Goal: Task Accomplishment & Management: Use online tool/utility

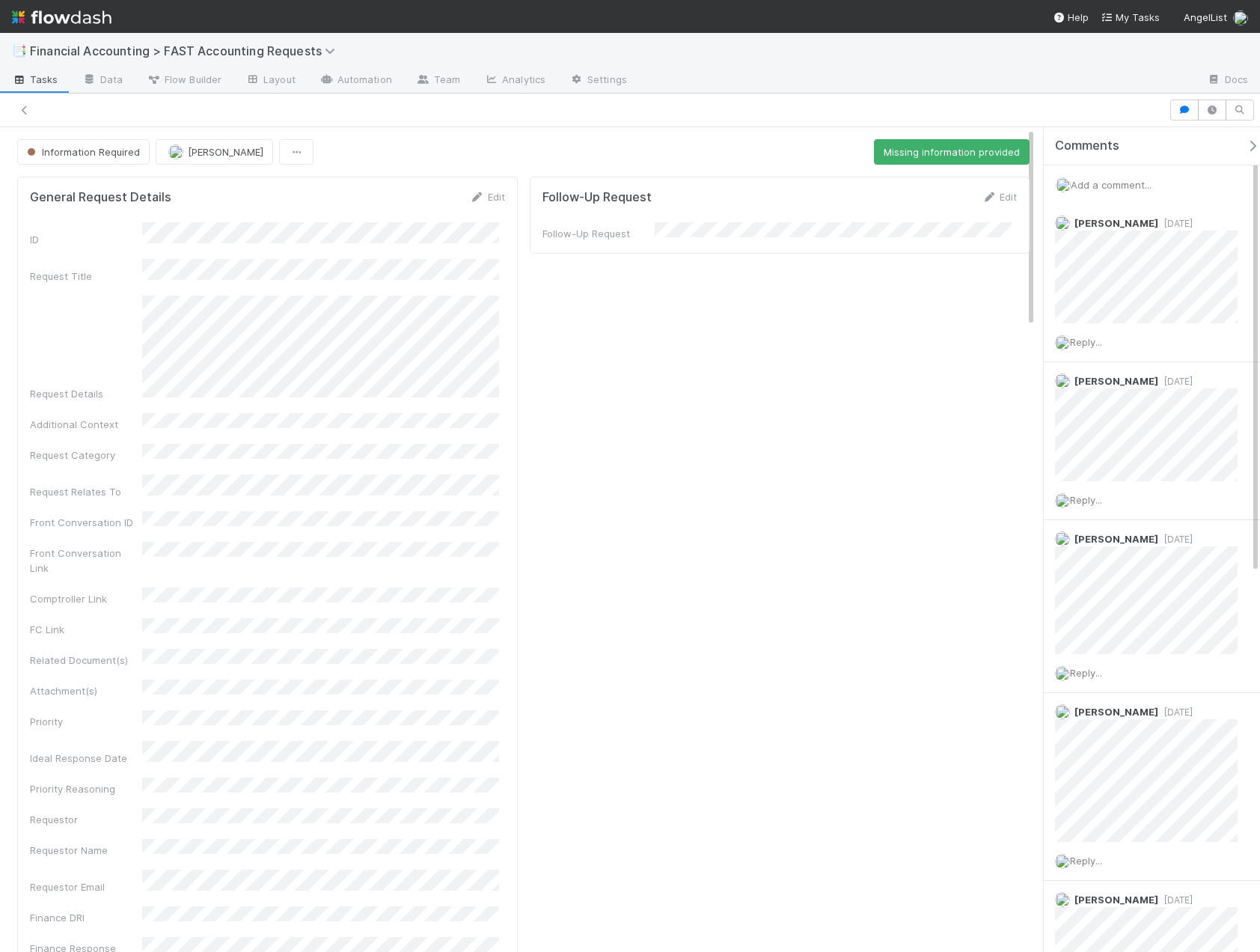
click at [209, 47] on span "Financial Accounting > FAST Accounting Requests" at bounding box center [186, 51] width 312 height 15
click at [463, 56] on div "Search workflows" at bounding box center [630, 476] width 1260 height 952
click at [36, 110] on div at bounding box center [584, 110] width 1157 height 21
click at [14, 115] on div at bounding box center [584, 110] width 1157 height 21
click at [23, 107] on icon at bounding box center [25, 110] width 15 height 9
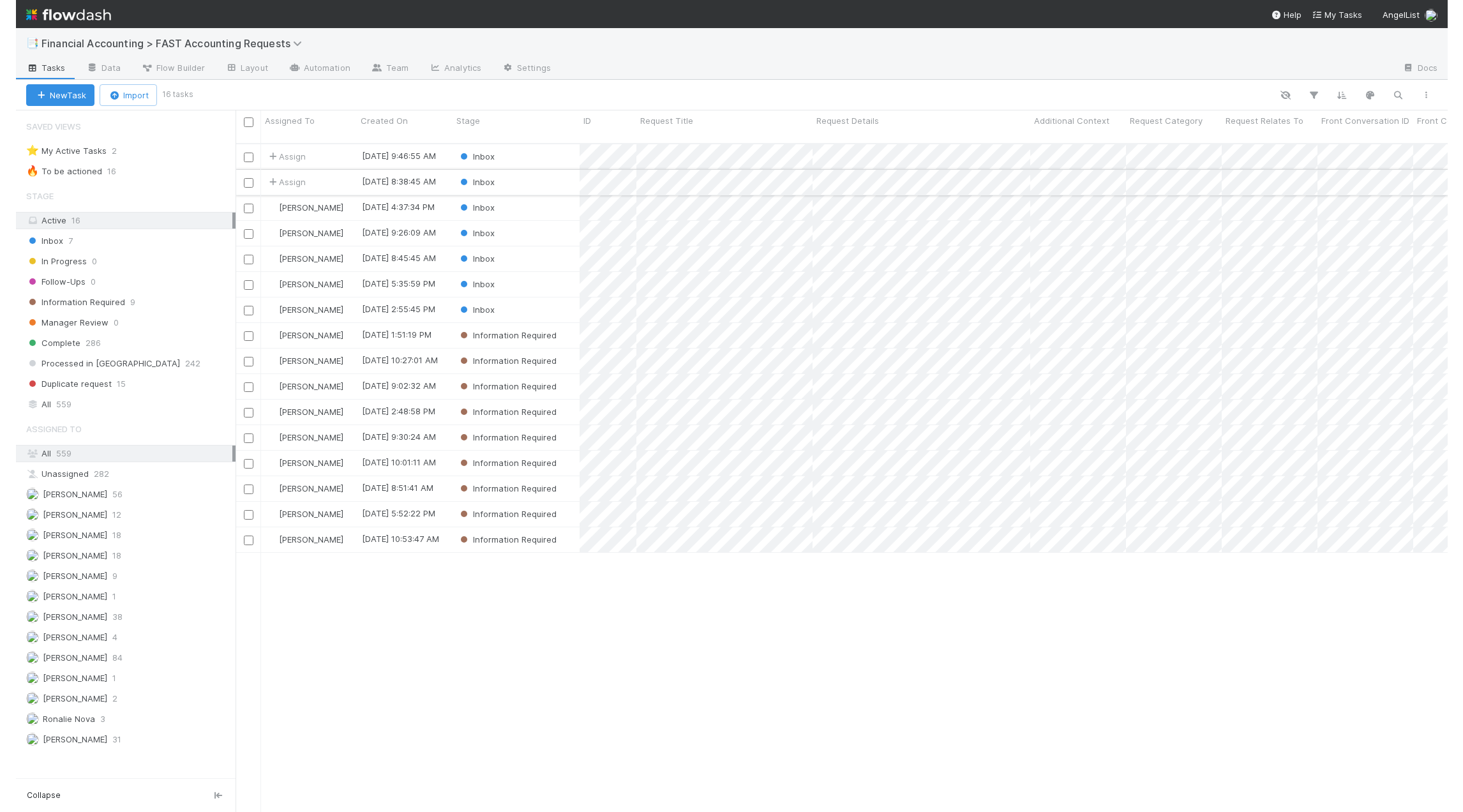
scroll to position [670, 1234]
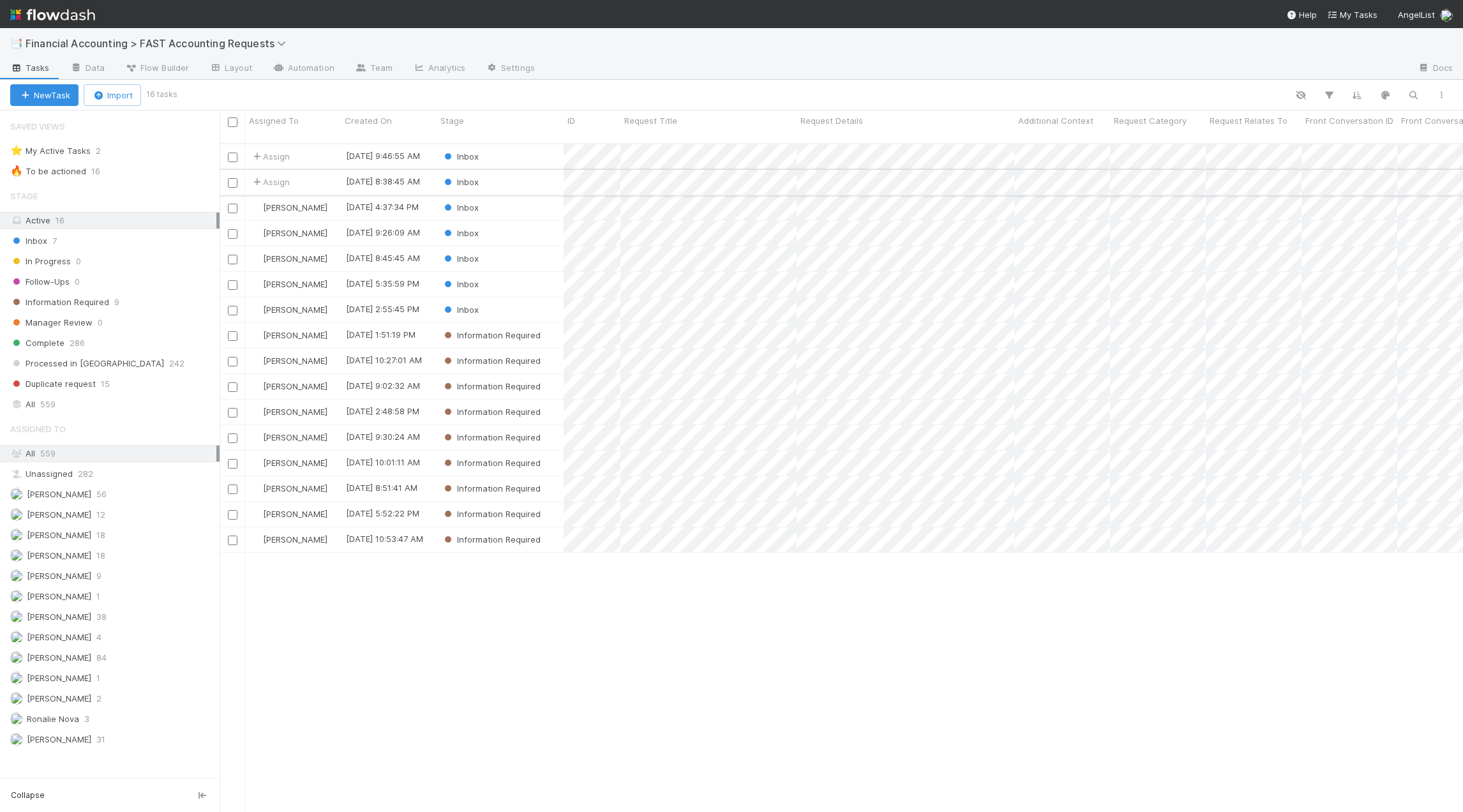
click at [524, 170] on div "Inbox" at bounding box center [500, 182] width 127 height 25
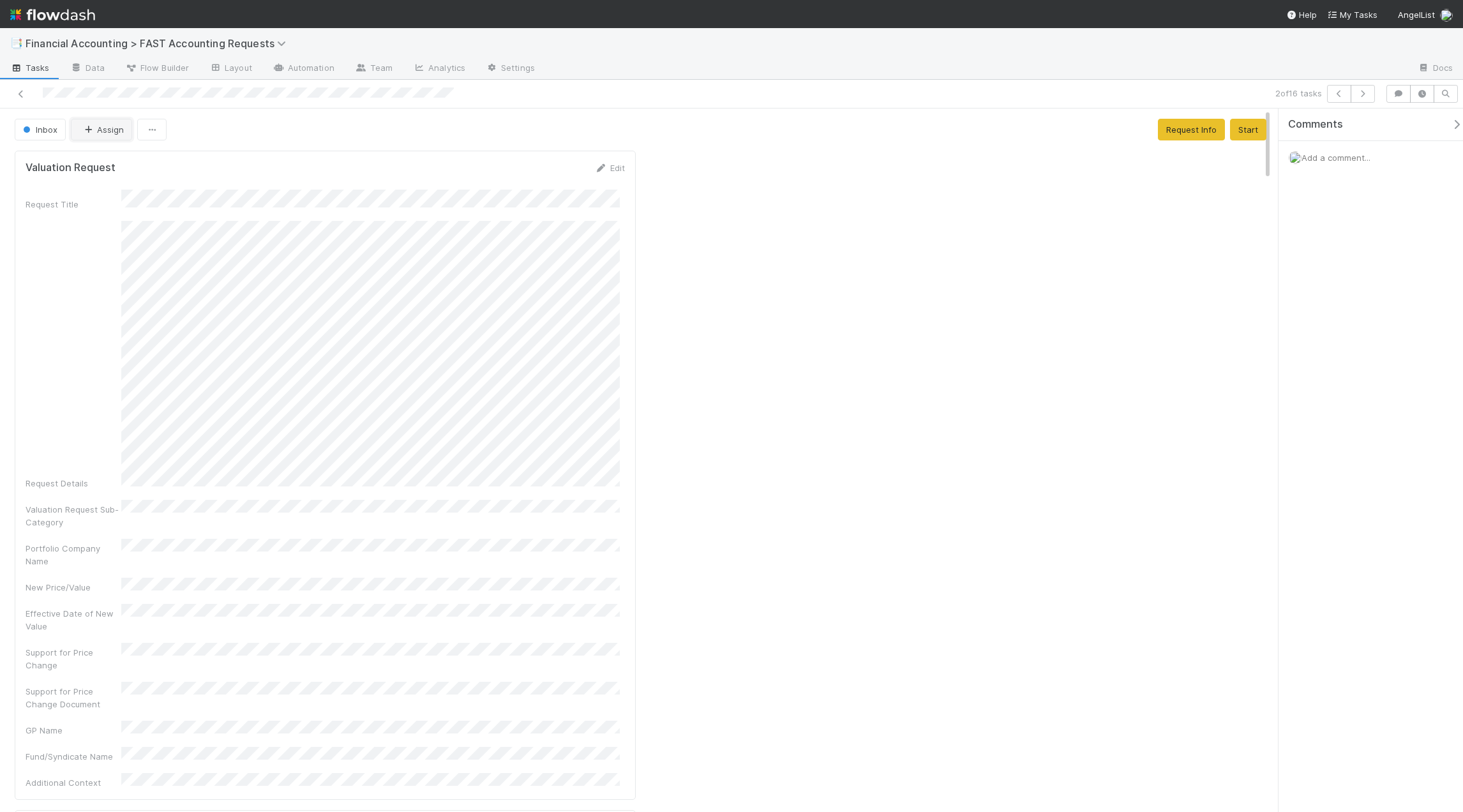
click at [104, 134] on button "Assign" at bounding box center [101, 130] width 62 height 22
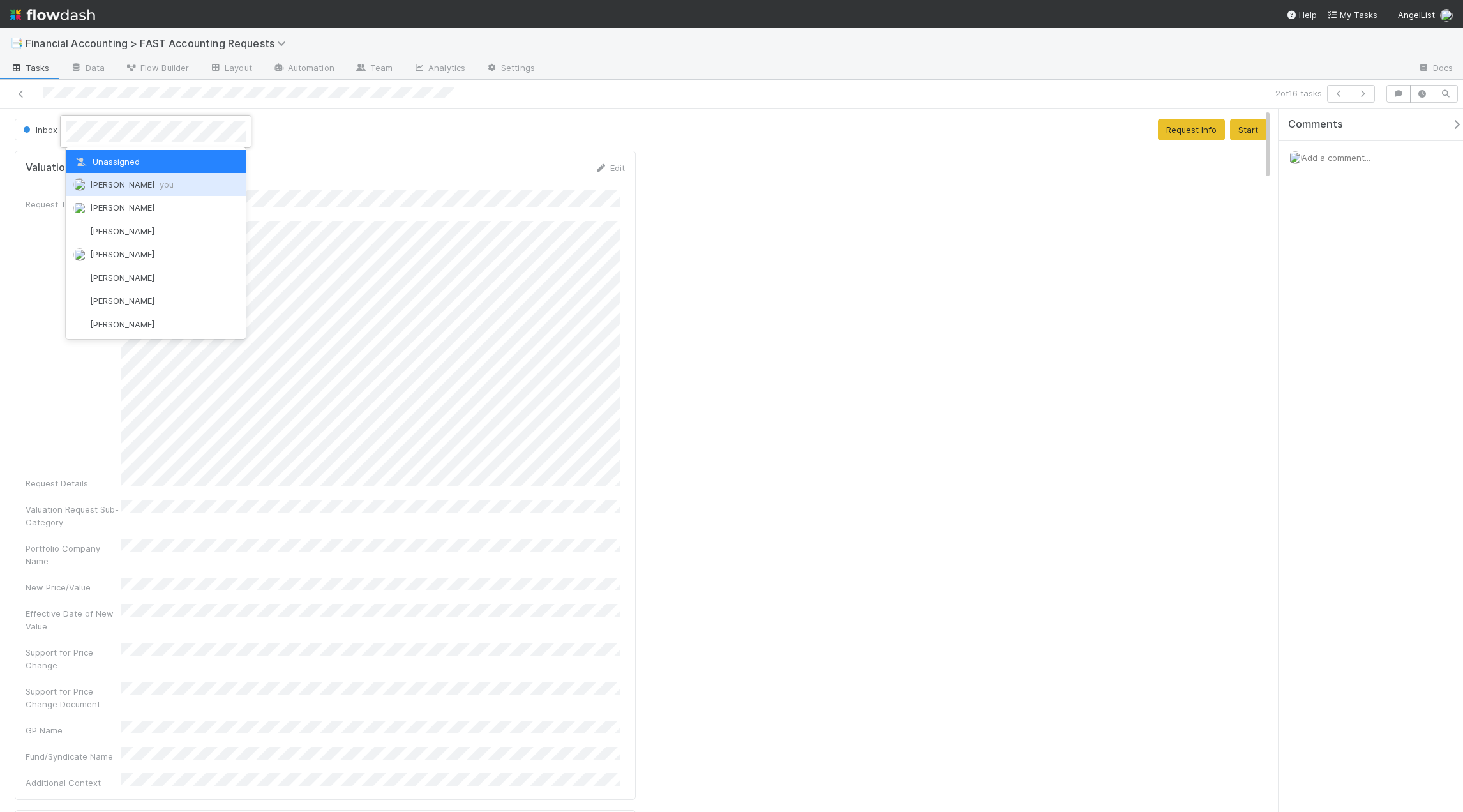
click at [104, 179] on div "Kevin Fawcett you" at bounding box center [155, 185] width 180 height 23
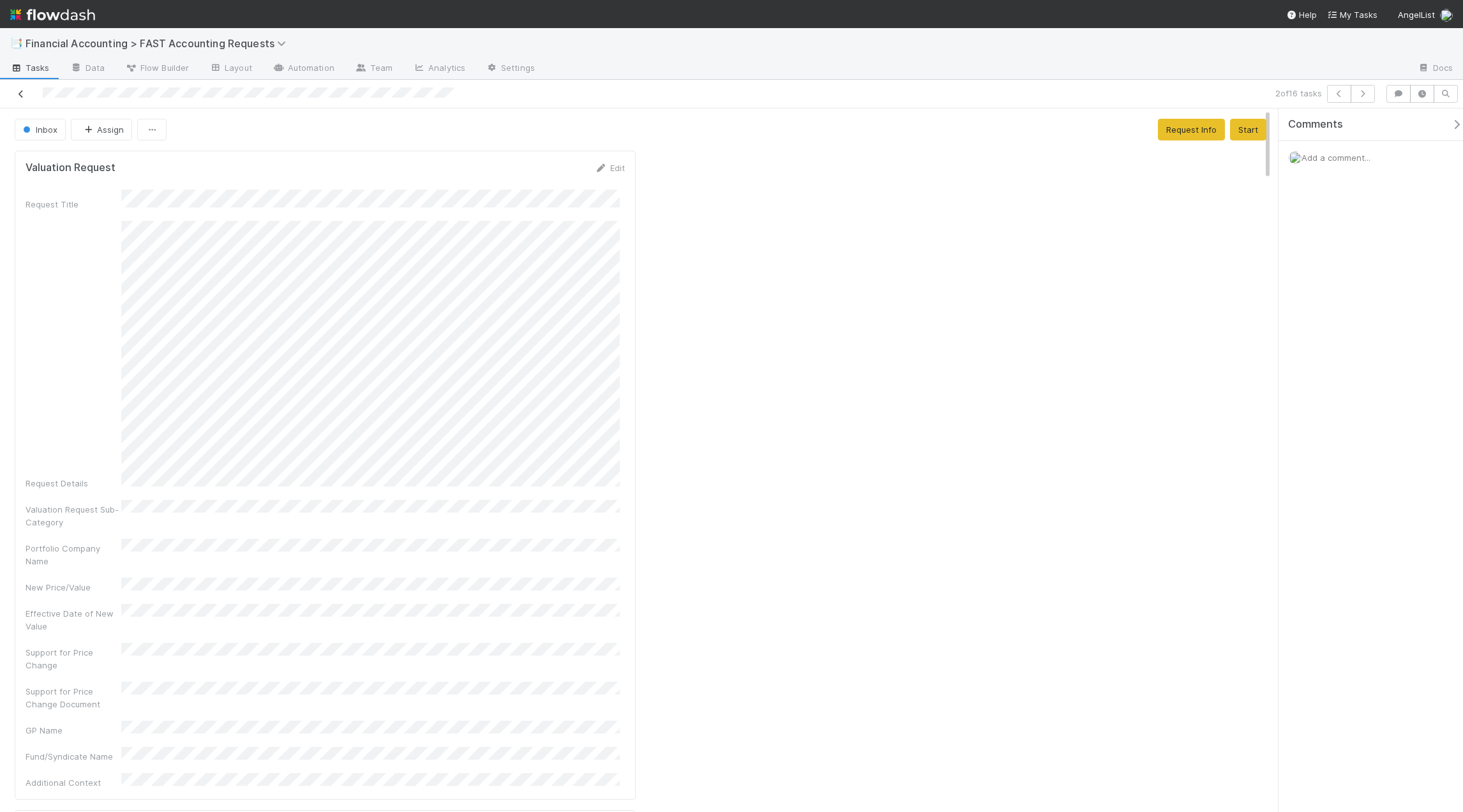
click at [19, 97] on icon at bounding box center [21, 94] width 13 height 8
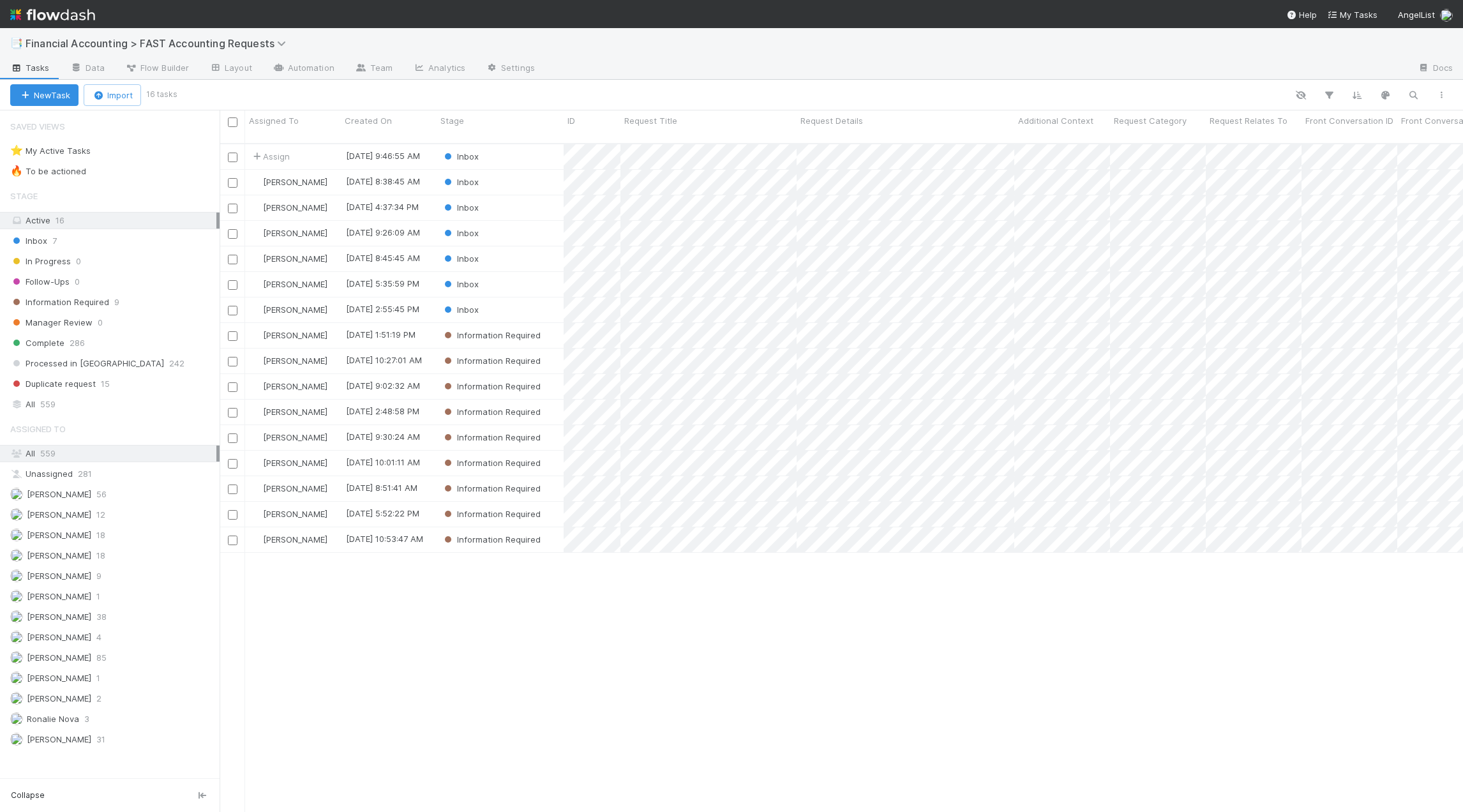
scroll to position [670, 1234]
click at [323, 149] on div "Assign" at bounding box center [293, 156] width 96 height 25
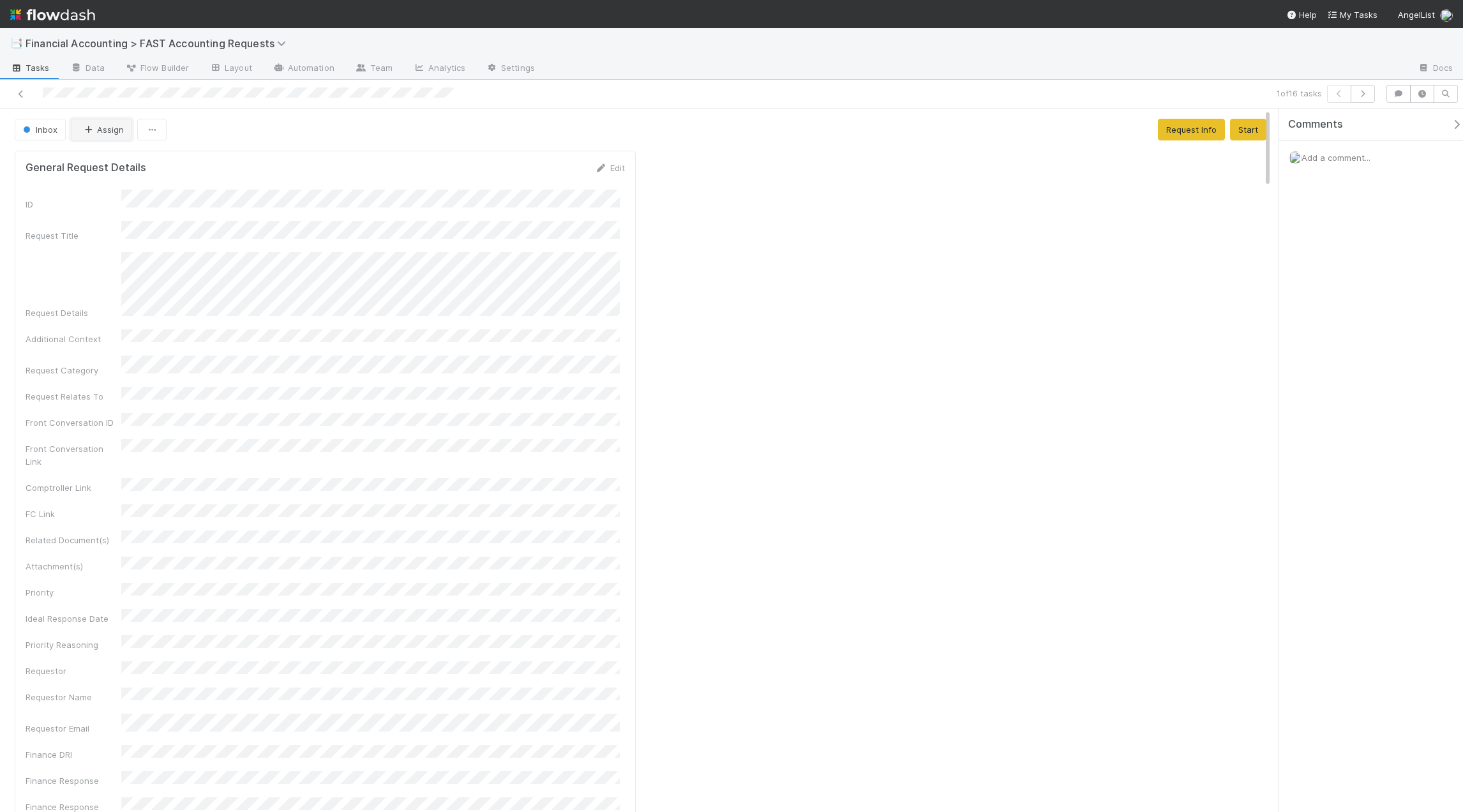
click at [104, 134] on button "Assign" at bounding box center [101, 130] width 62 height 22
click at [139, 271] on div "[PERSON_NAME]" at bounding box center [155, 278] width 180 height 23
click at [30, 95] on div at bounding box center [350, 94] width 690 height 18
click at [23, 96] on icon at bounding box center [21, 94] width 13 height 8
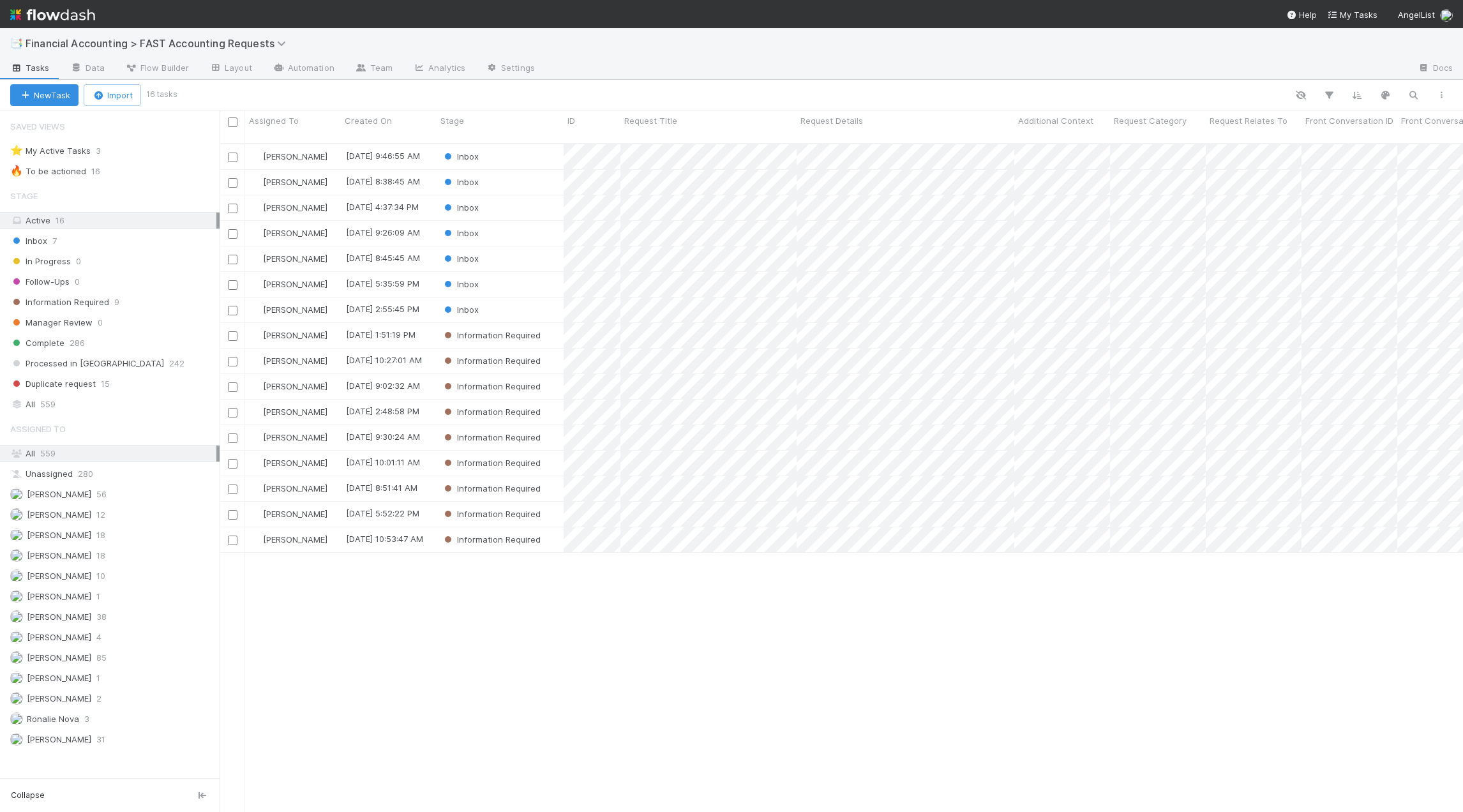
scroll to position [670, 1234]
click at [98, 295] on span "Information Required" at bounding box center [60, 302] width 99 height 16
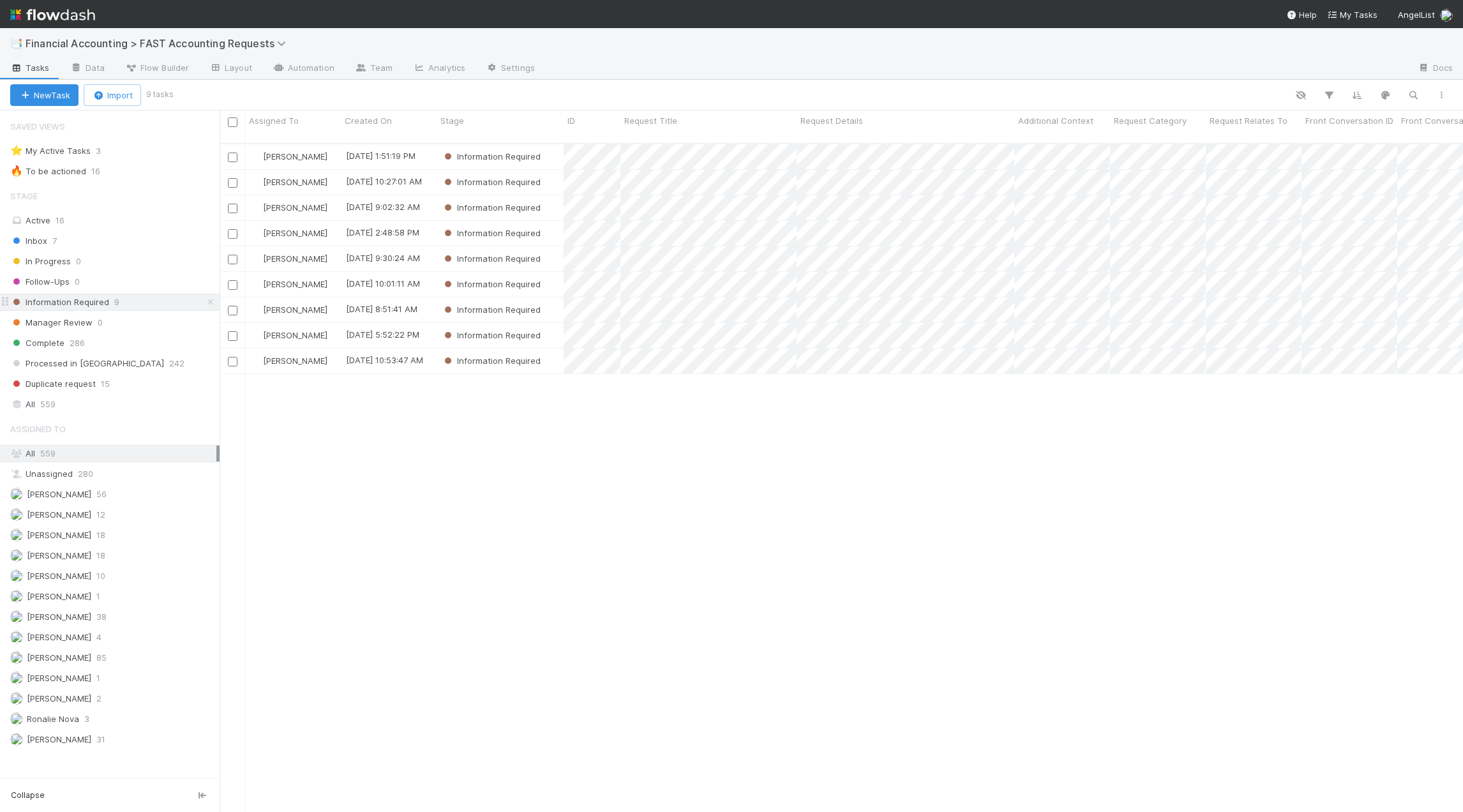
scroll to position [670, 1234]
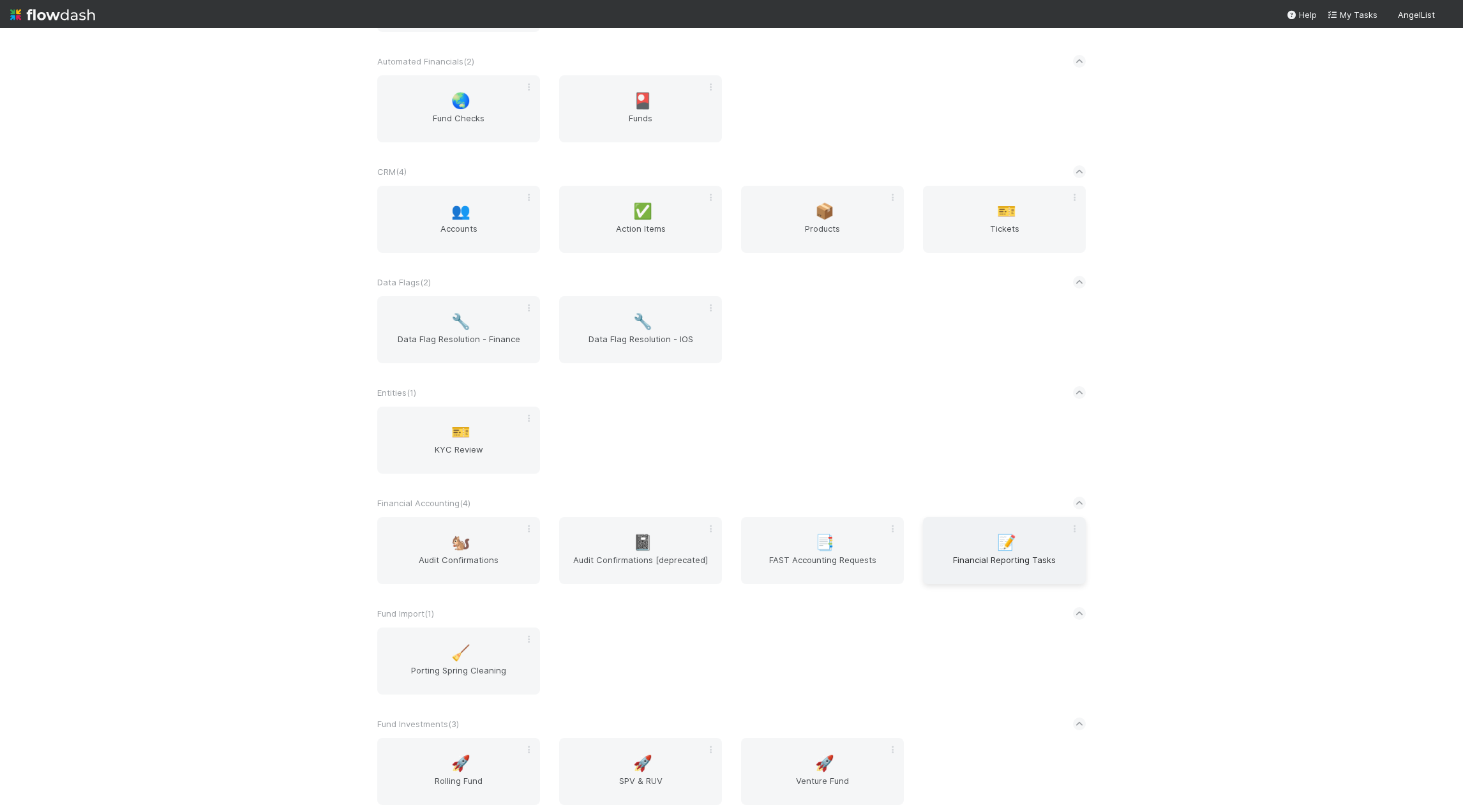
scroll to position [383, 0]
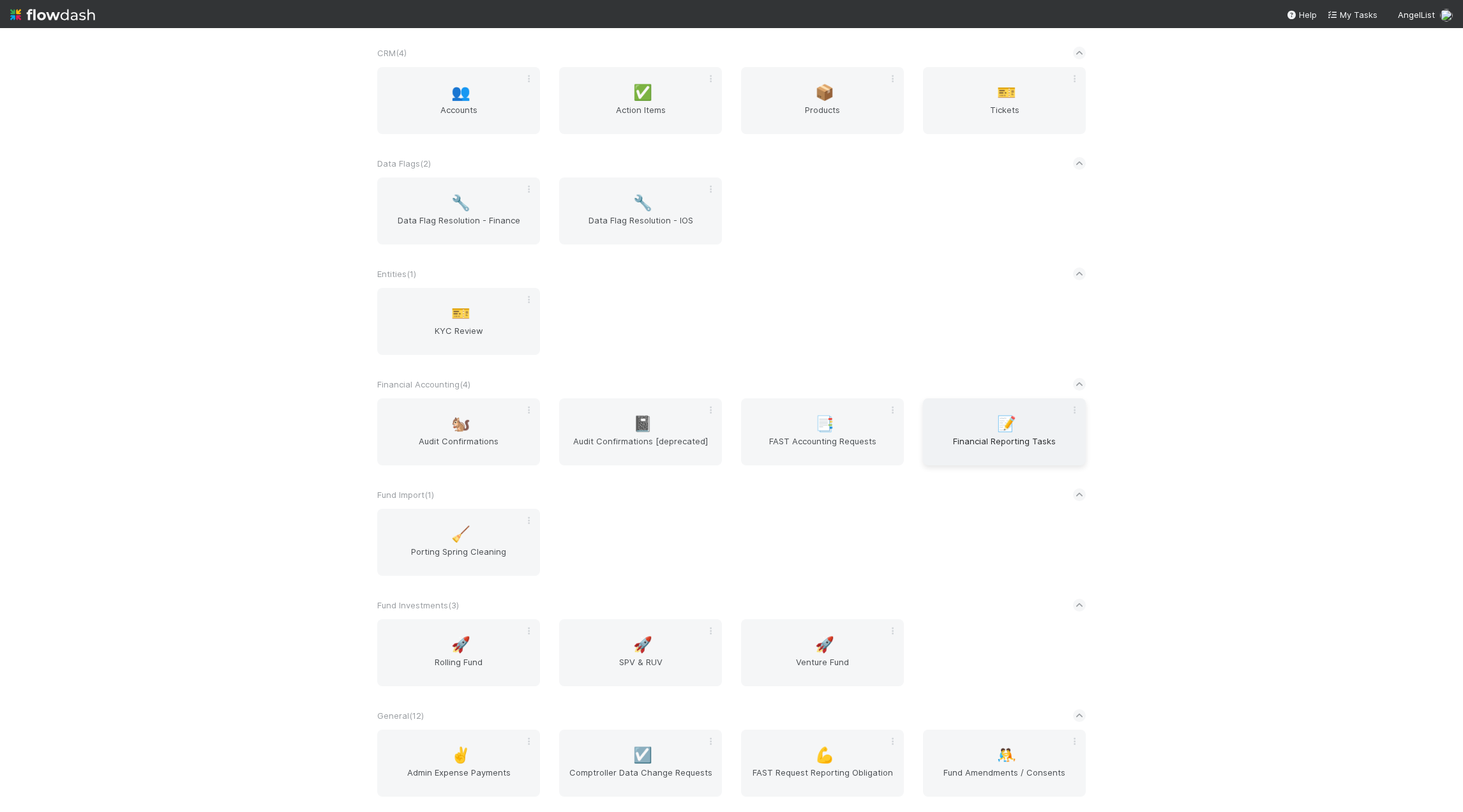
click at [969, 440] on span "Financial Reporting Tasks" at bounding box center [1004, 448] width 152 height 26
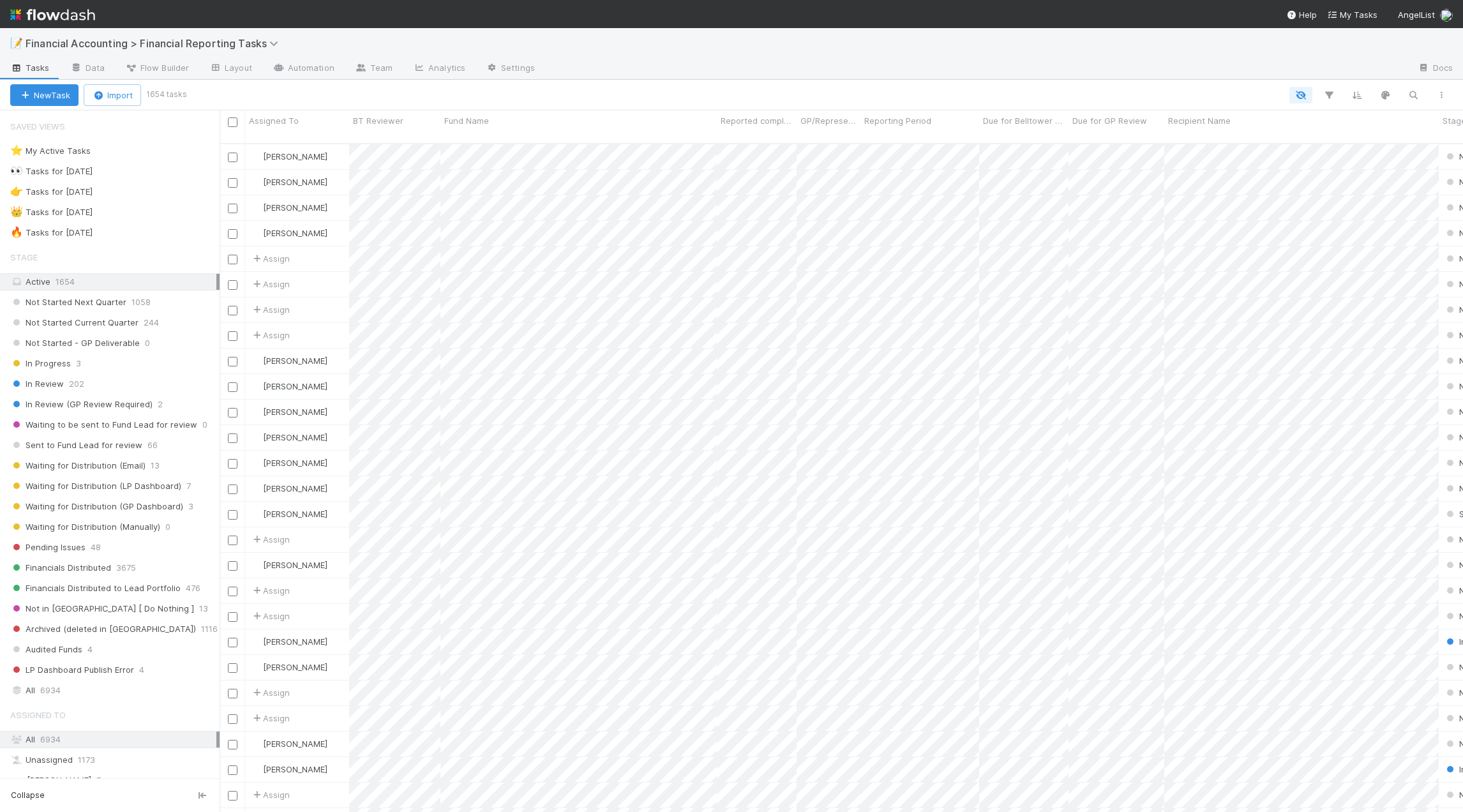
scroll to position [670, 1234]
click at [62, 686] on div "All 6934" at bounding box center [113, 691] width 206 height 16
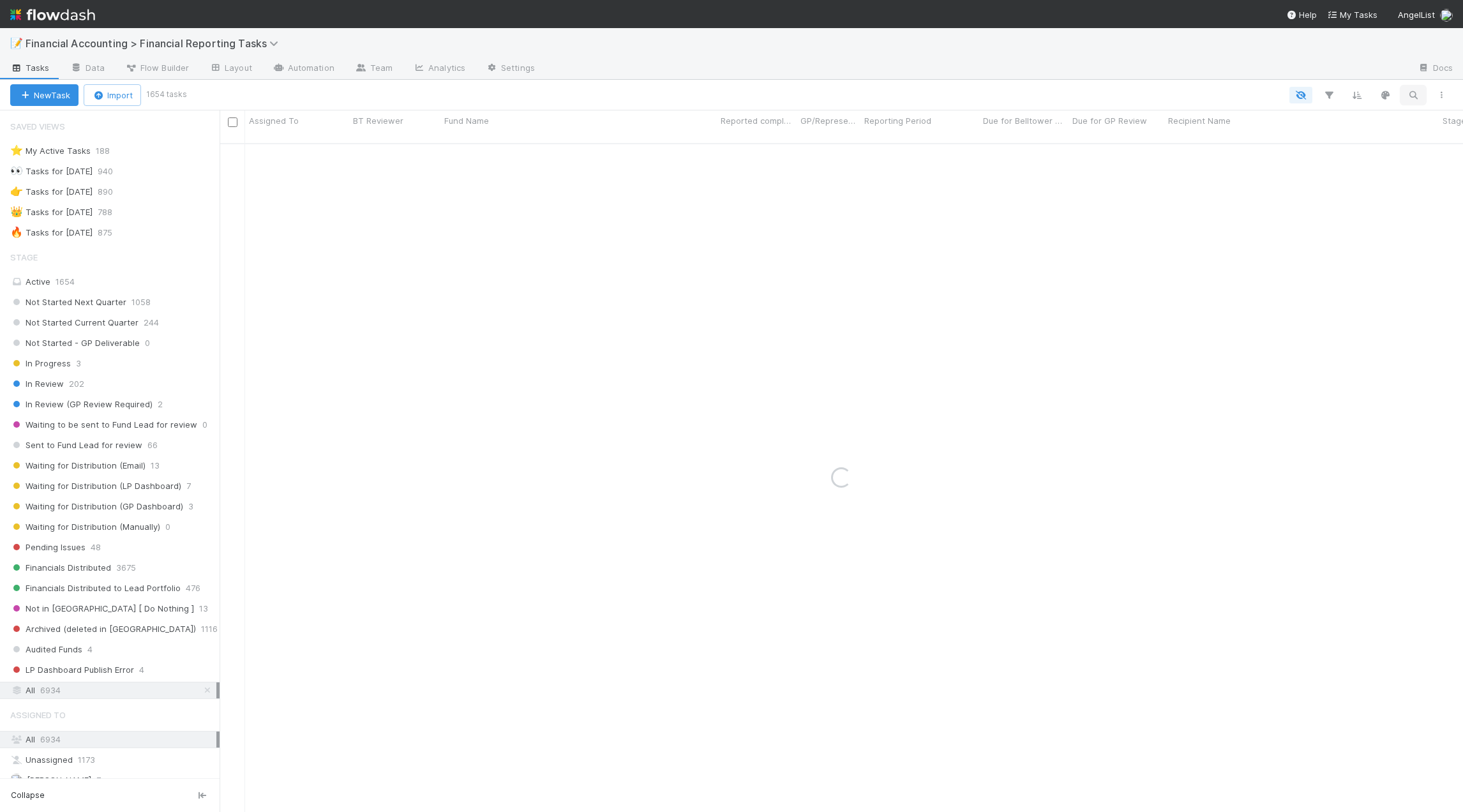
click at [1420, 96] on button "button" at bounding box center [1413, 95] width 23 height 16
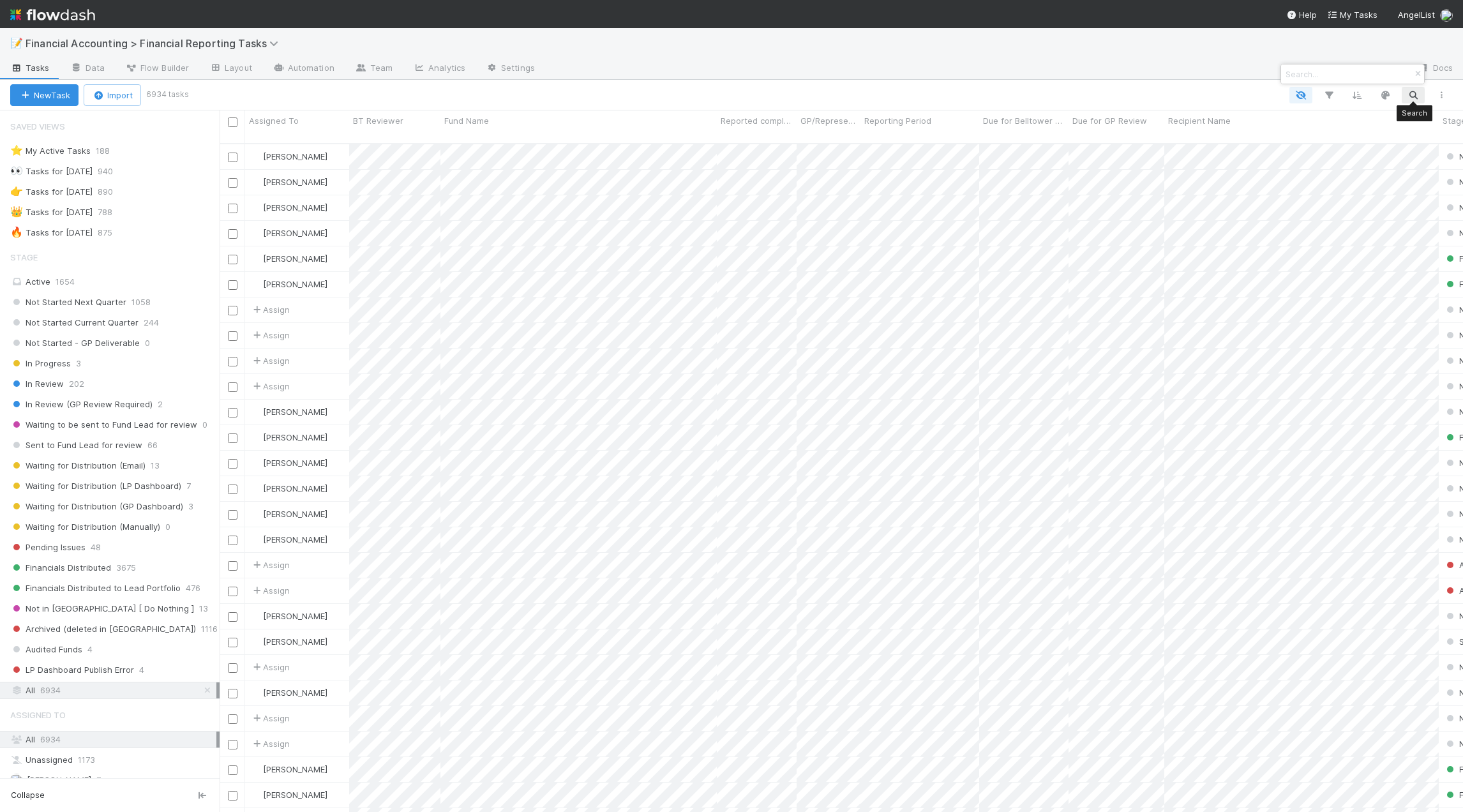
click at [1414, 96] on div at bounding box center [731, 406] width 1463 height 812
click at [1407, 100] on icon "button" at bounding box center [1413, 95] width 13 height 11
type input "Jibe Ventures Select I"
click at [1415, 77] on icon "button" at bounding box center [1418, 74] width 13 height 7
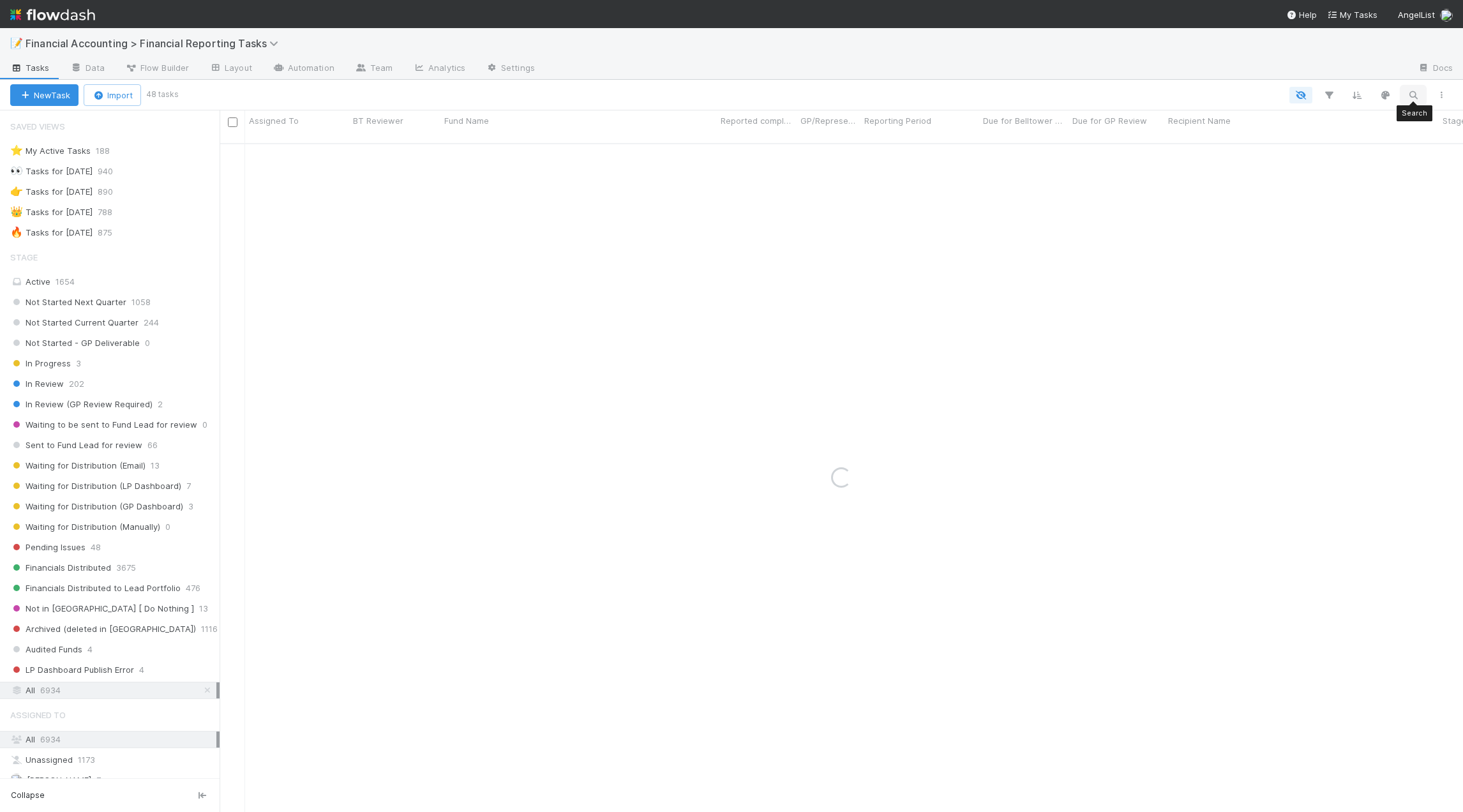
click at [1415, 97] on icon "button" at bounding box center [1413, 95] width 13 height 11
click at [1285, 74] on input "ibe Ventures, LP" at bounding box center [1346, 74] width 128 height 15
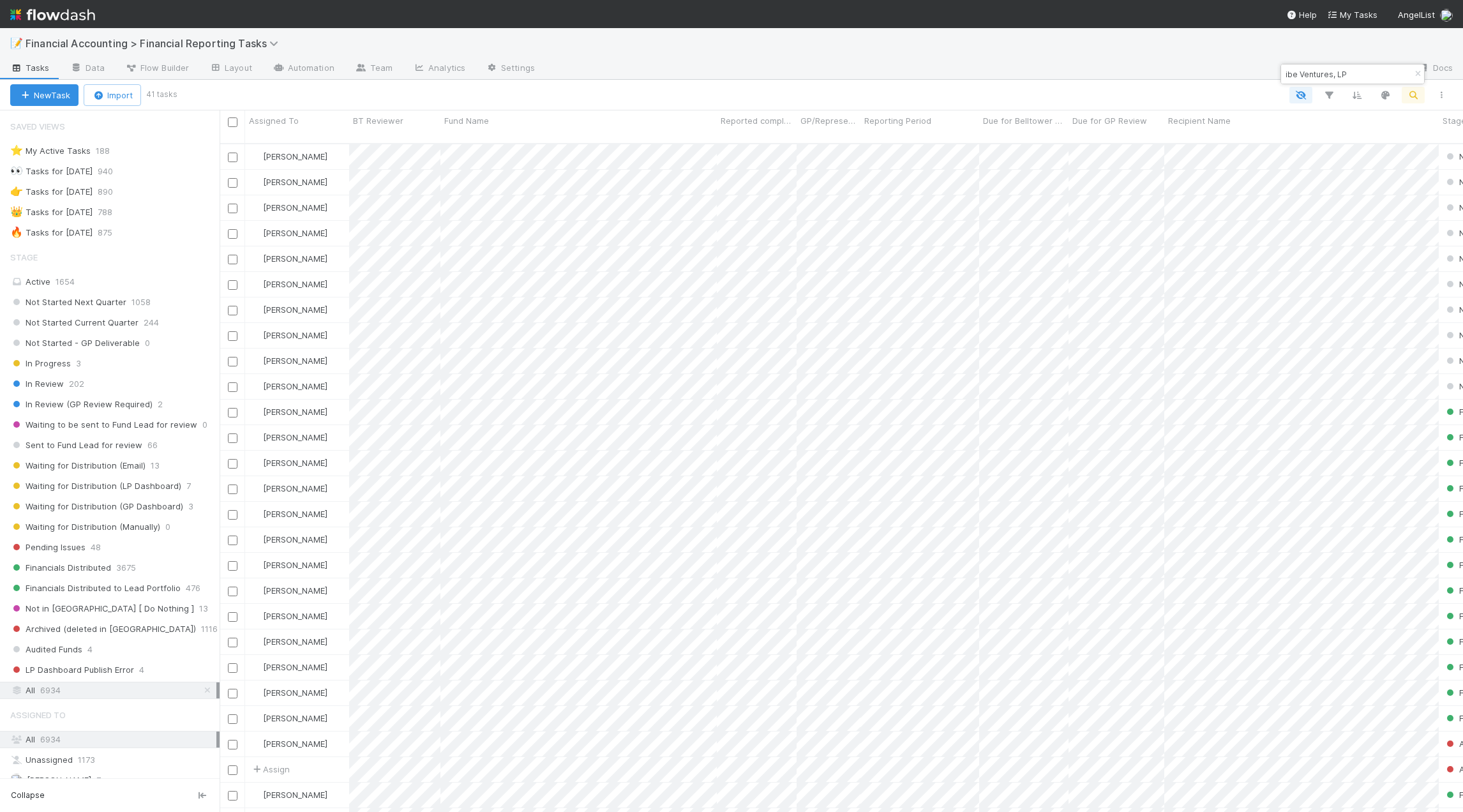
type input "ibe Ventures, LP"
click at [1418, 76] on icon "button" at bounding box center [1418, 74] width 13 height 7
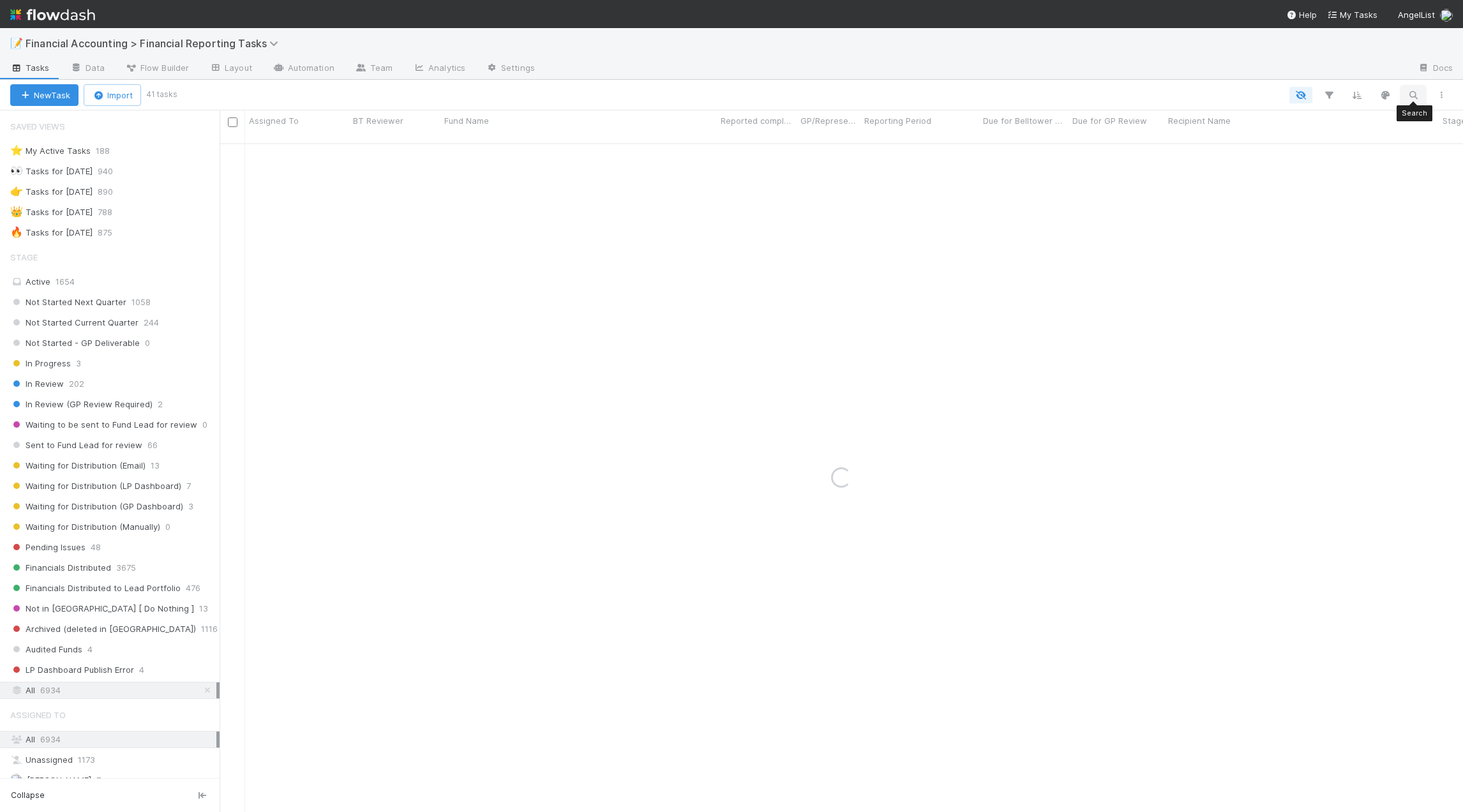
click at [1416, 94] on icon "button" at bounding box center [1413, 95] width 13 height 11
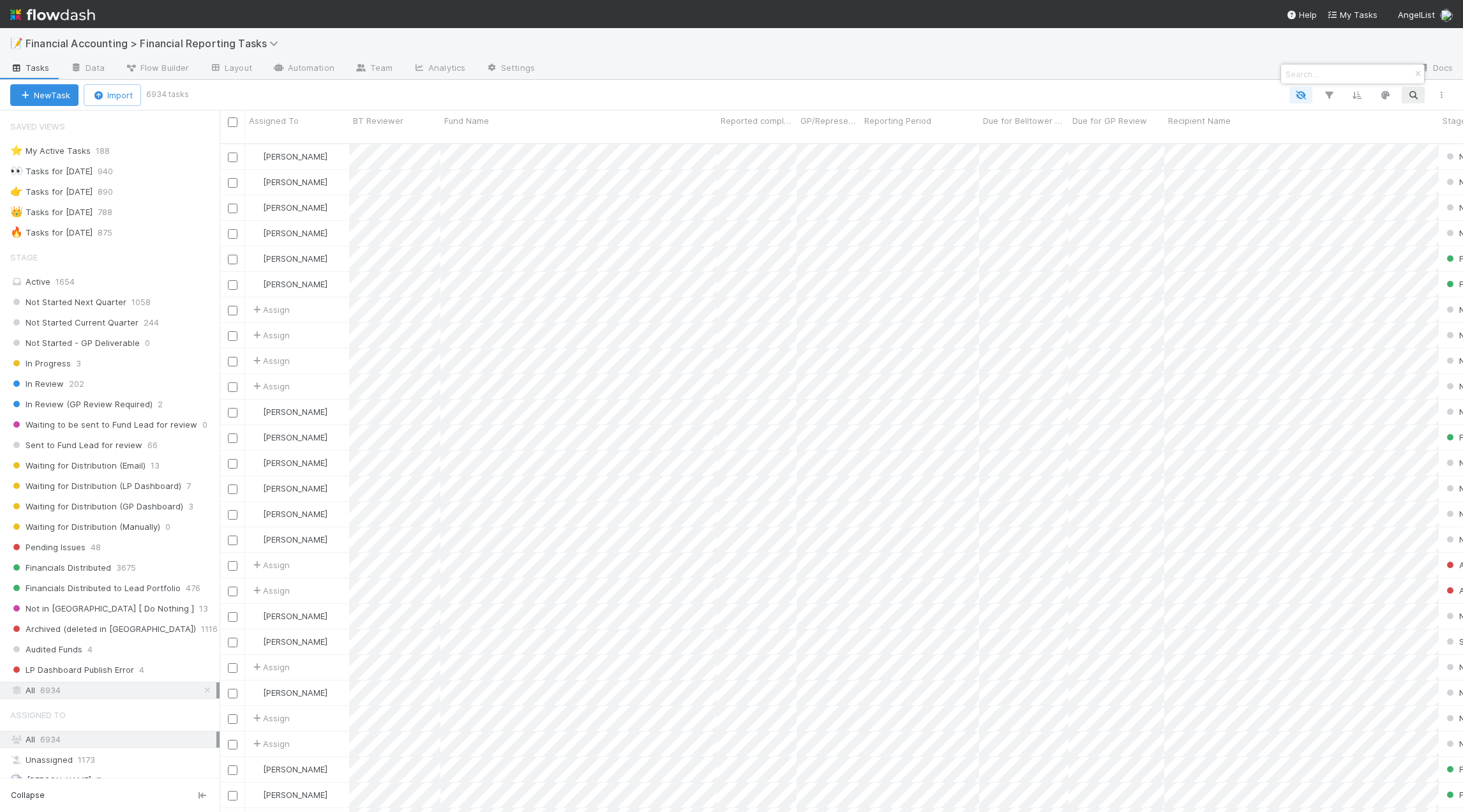
click at [1335, 91] on div at bounding box center [731, 406] width 1463 height 812
click at [1329, 97] on icon "button" at bounding box center [1329, 95] width 13 height 11
click at [1129, 137] on button "Add Filter" at bounding box center [1133, 134] width 383 height 19
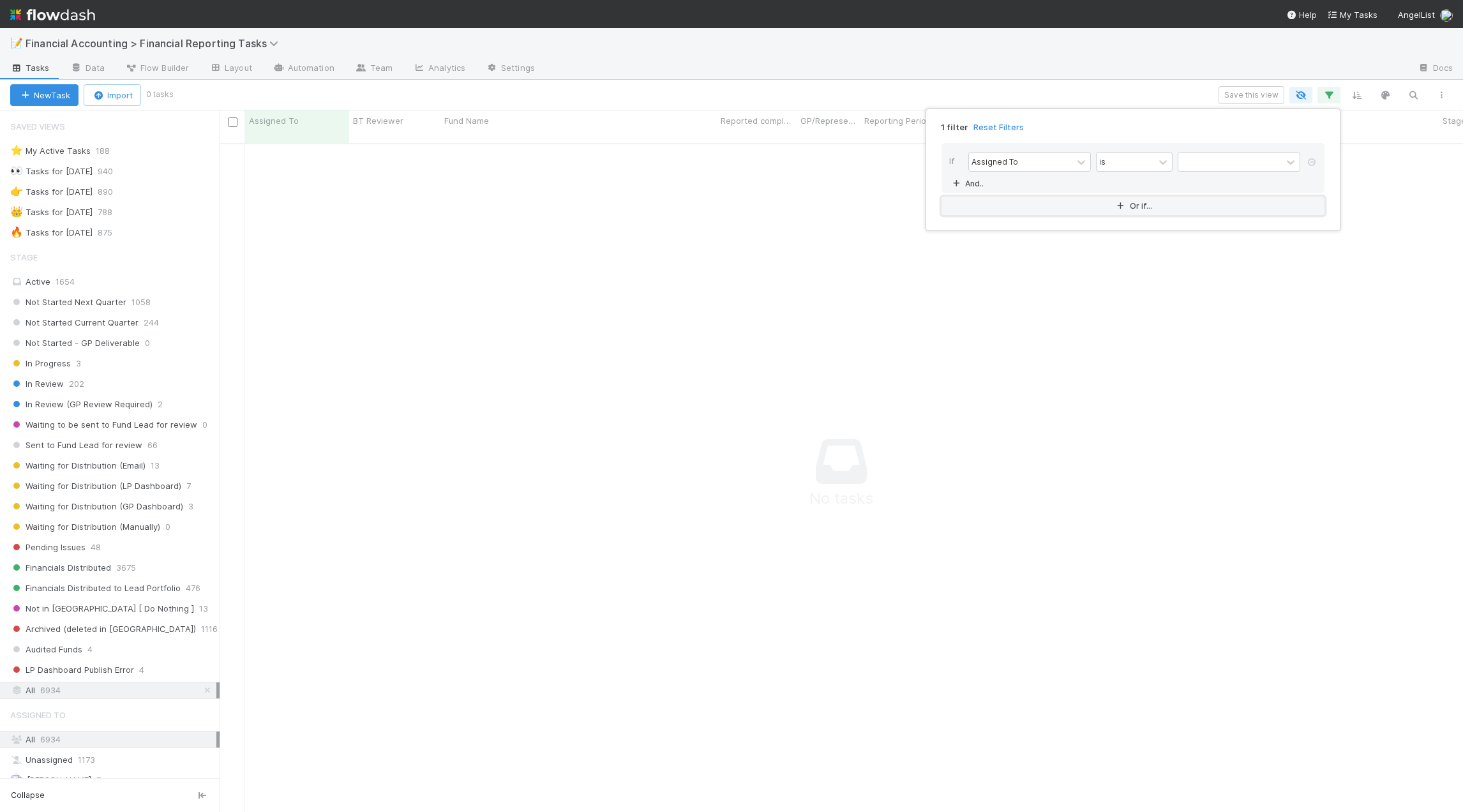
scroll to position [660, 1234]
click at [980, 176] on link "And.." at bounding box center [969, 183] width 40 height 19
click at [980, 164] on div "Assigned To" at bounding box center [995, 161] width 47 height 11
click at [1010, 317] on div "Reporting Period" at bounding box center [1029, 322] width 122 height 22
click at [1201, 163] on input "text" at bounding box center [1238, 162] width 122 height 19
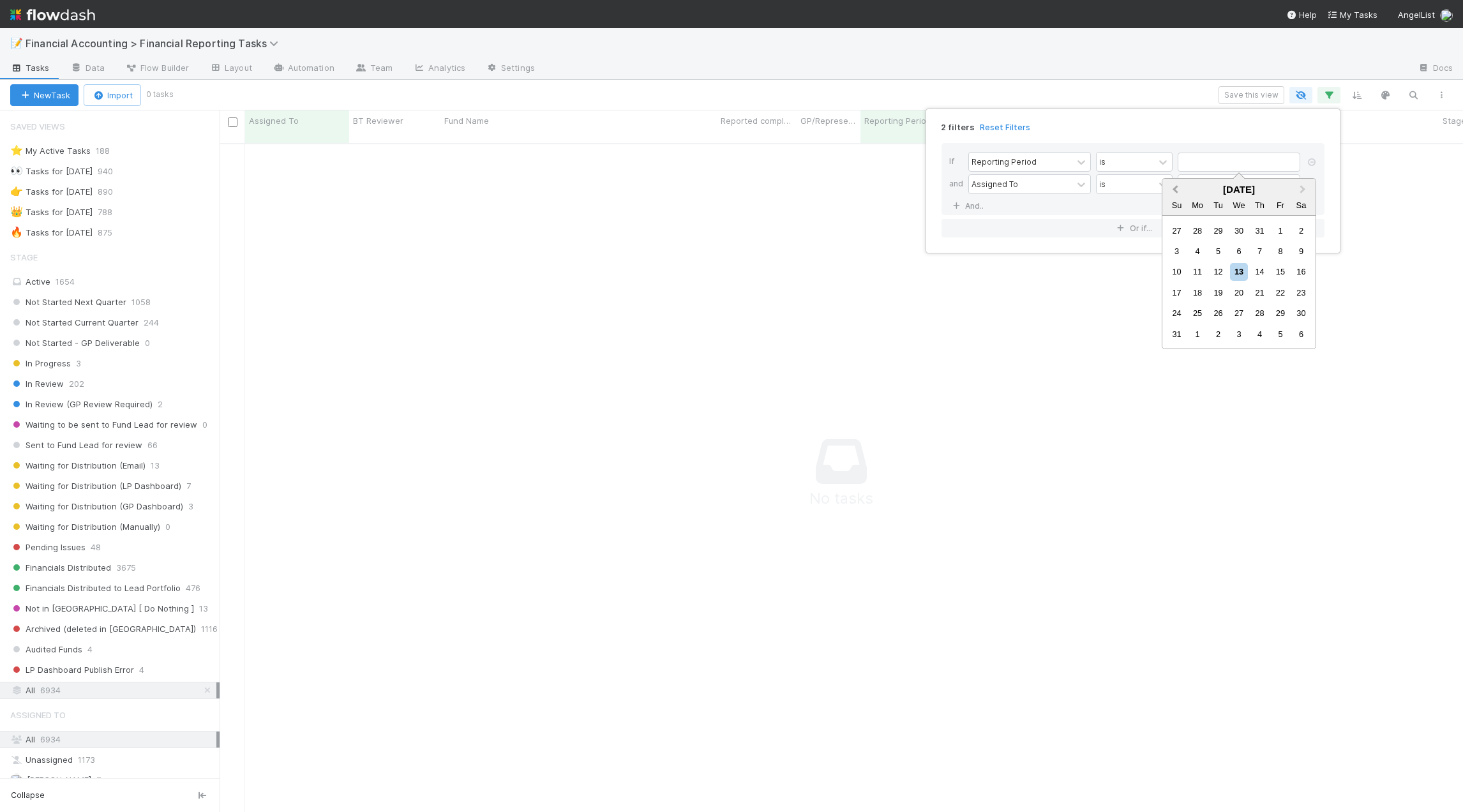
click at [1170, 185] on button "Previous Month" at bounding box center [1173, 189] width 20 height 20
click at [1195, 227] on div "30" at bounding box center [1197, 230] width 17 height 17
type input "[DATE]"
click at [1022, 182] on div "Assigned To" at bounding box center [1021, 184] width 104 height 19
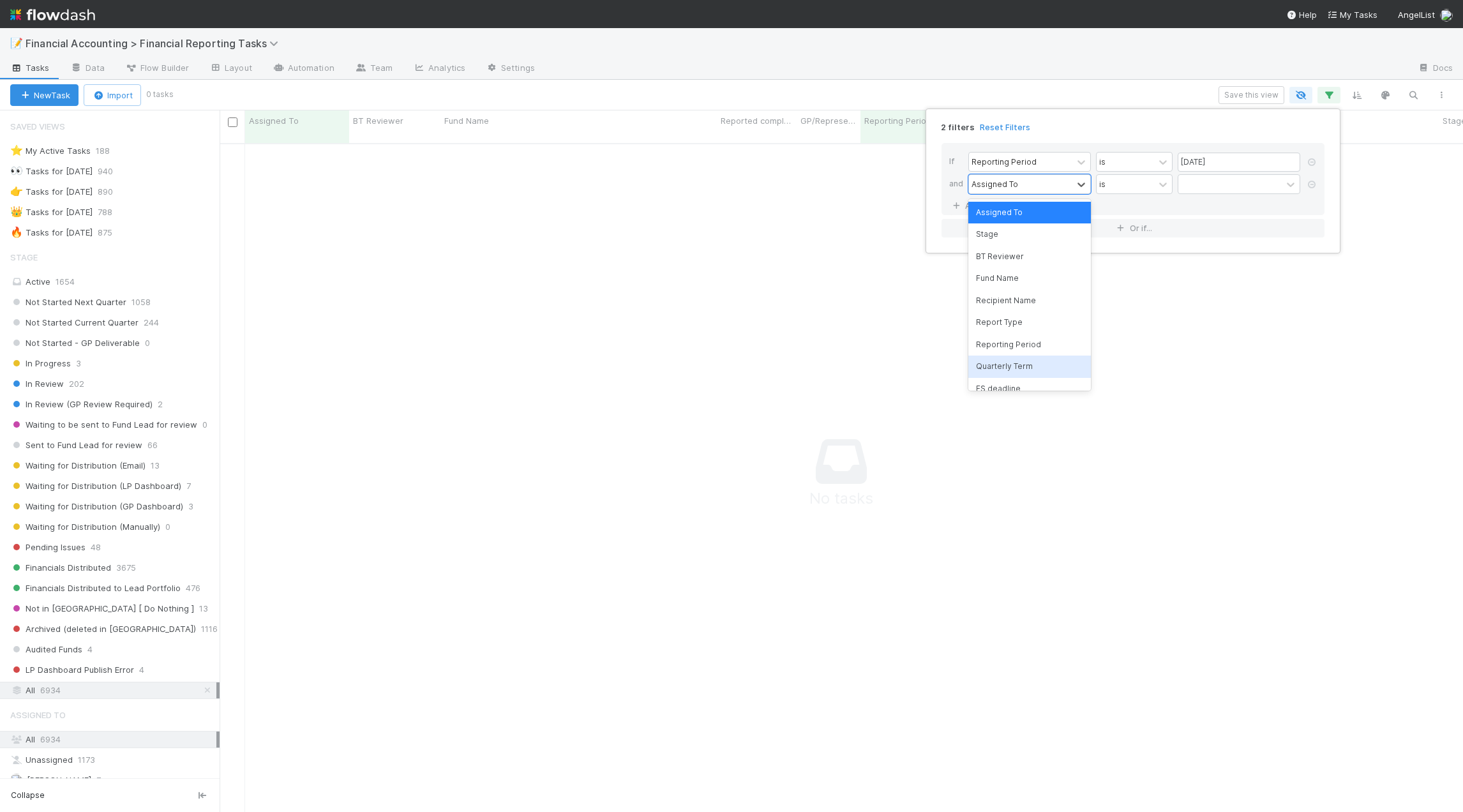
click at [1025, 359] on div "Quarterly Term" at bounding box center [1029, 366] width 122 height 22
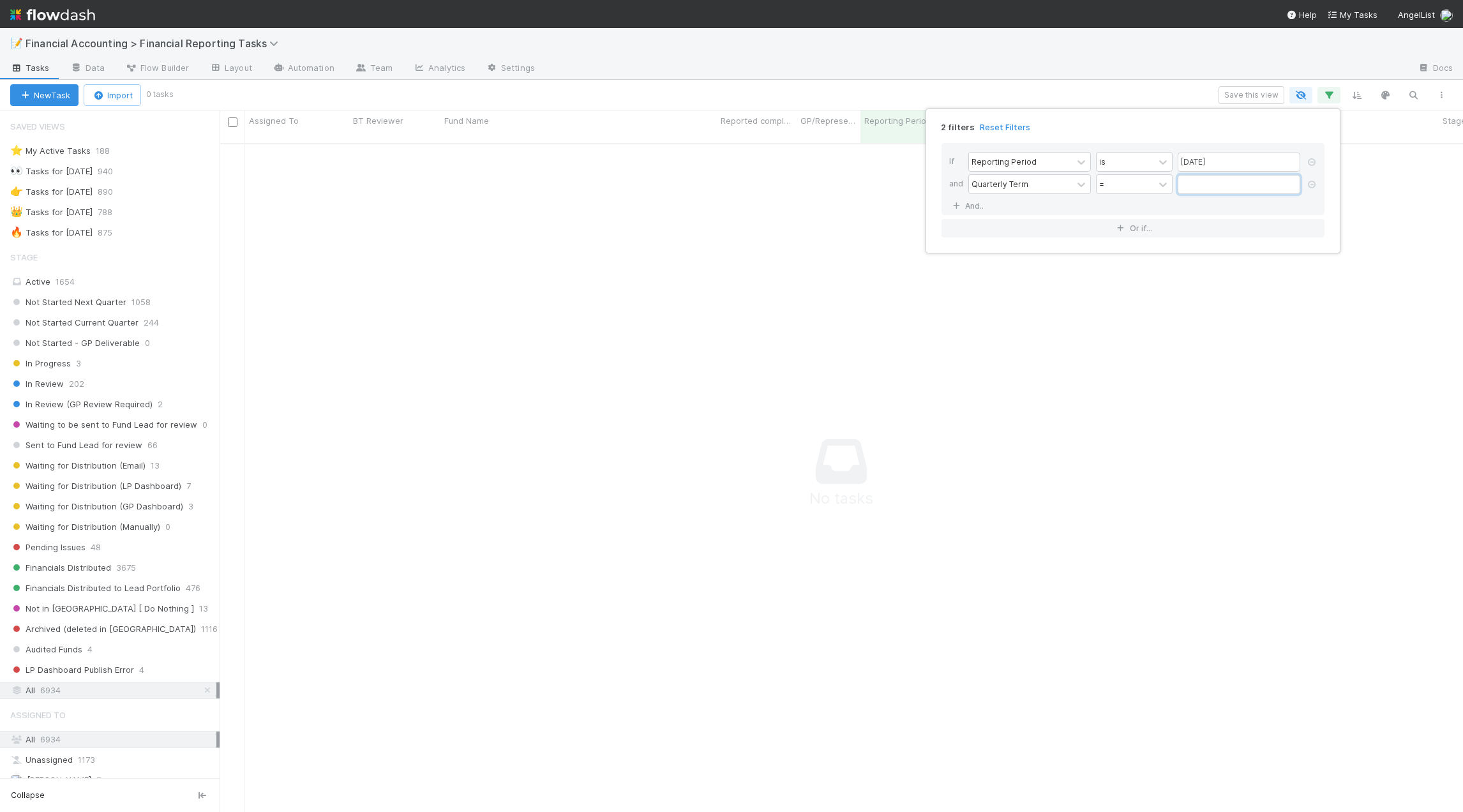
click at [1216, 177] on input "text" at bounding box center [1238, 185] width 122 height 19
type input "45"
click at [968, 208] on link "And.." at bounding box center [969, 206] width 40 height 19
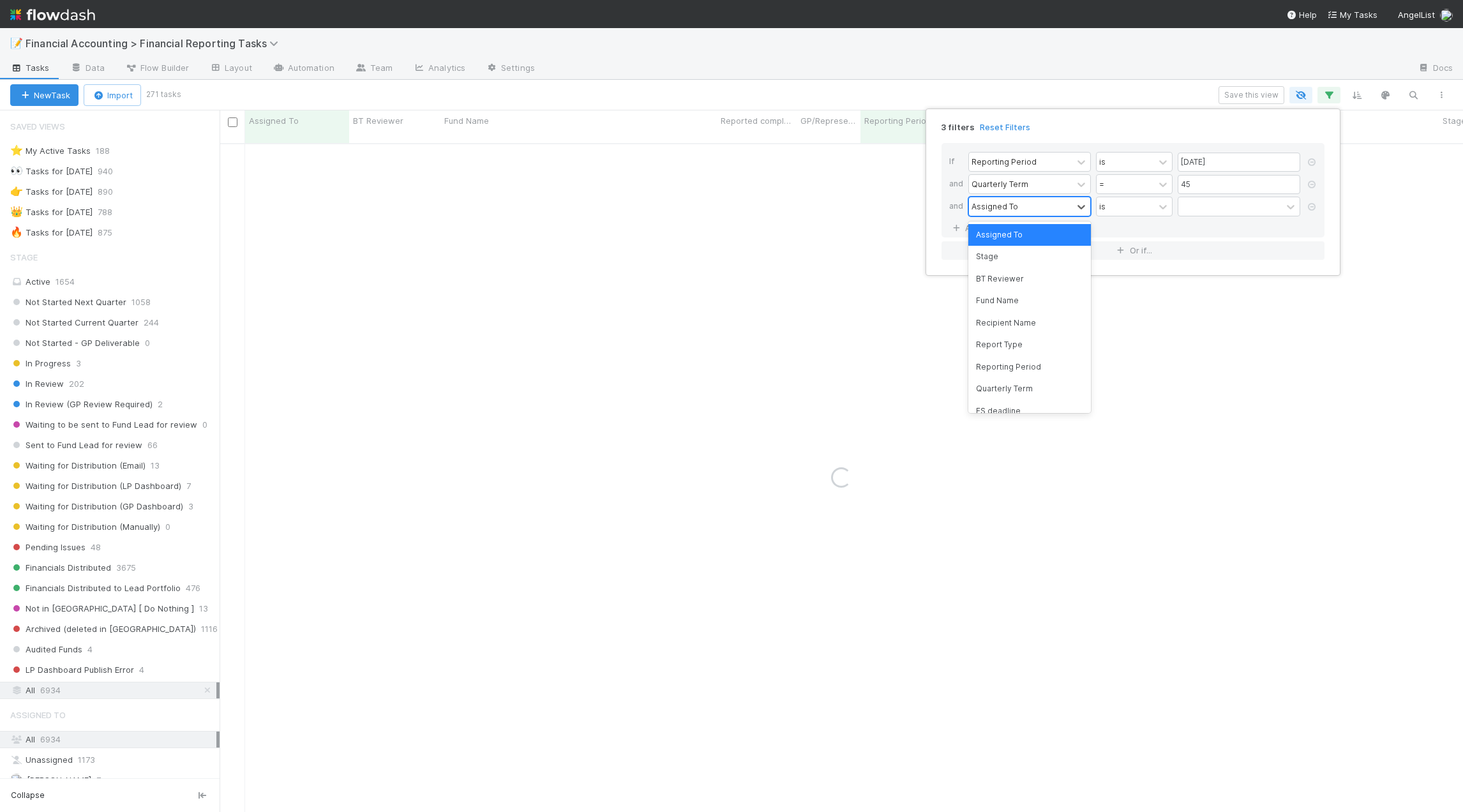
click at [996, 209] on div "Assigned To" at bounding box center [995, 206] width 47 height 11
click at [1002, 261] on div "Stage" at bounding box center [1029, 256] width 122 height 22
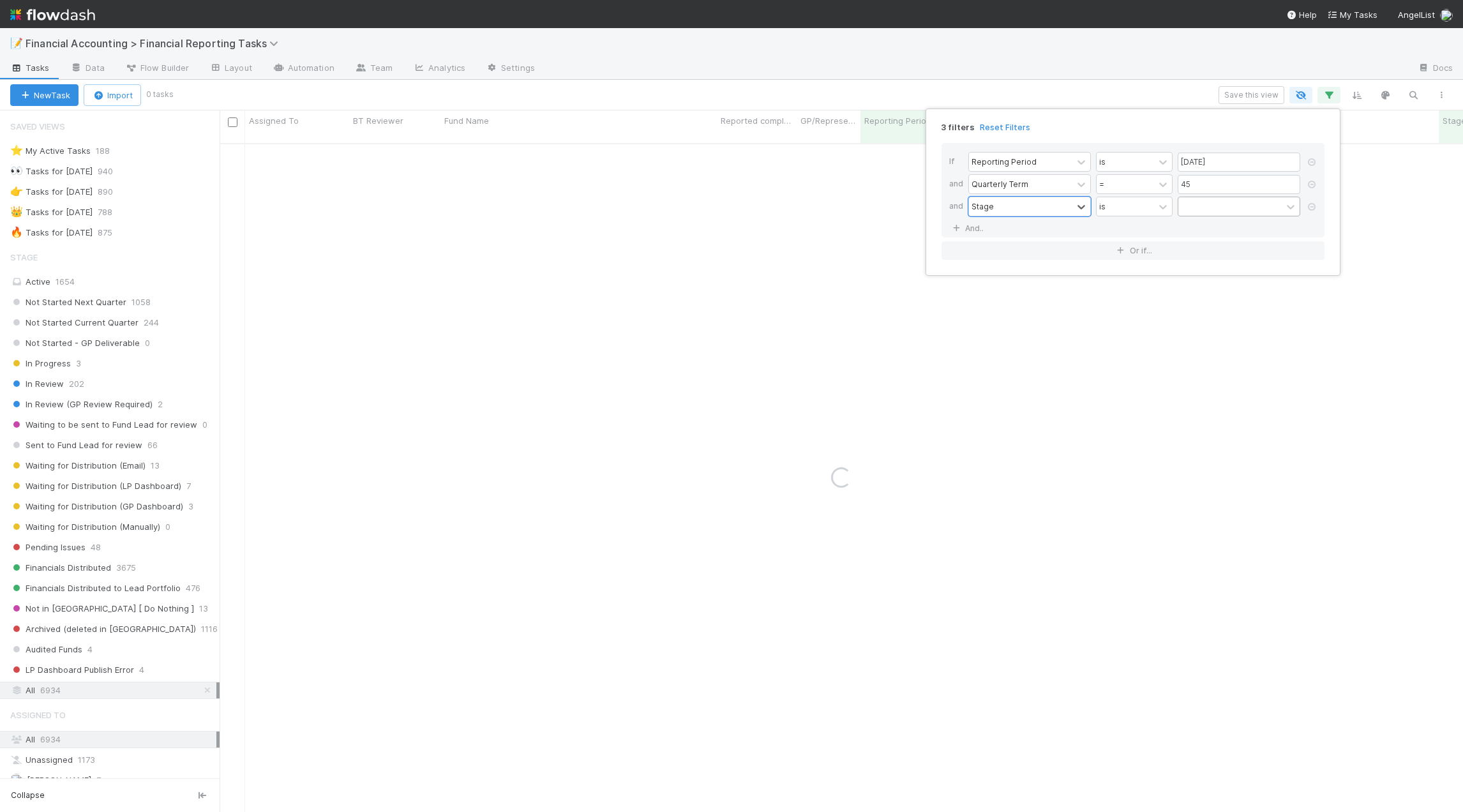
click at [1235, 208] on div at bounding box center [1230, 206] width 104 height 19
click at [1228, 233] on div "Not Started Next Quarter" at bounding box center [1238, 235] width 122 height 22
click at [1227, 223] on div "Not Started Next Quarter" at bounding box center [1222, 215] width 88 height 35
click at [1227, 249] on div "Not Started Current Quarter" at bounding box center [1238, 250] width 122 height 22
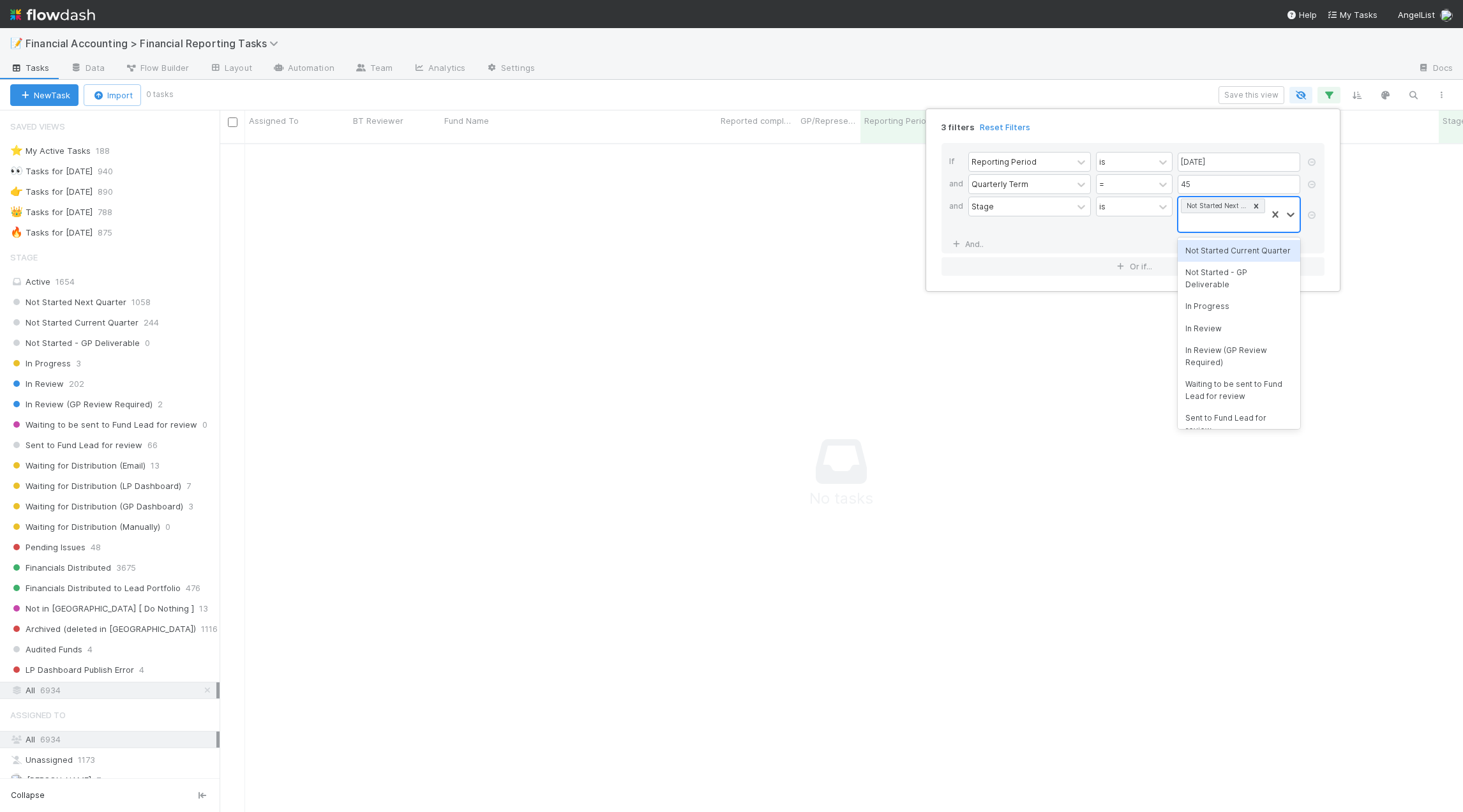
scroll to position [0, 0]
click at [1227, 237] on div "Not Started Next Quarter Not Started Current Quarter" at bounding box center [1222, 223] width 88 height 50
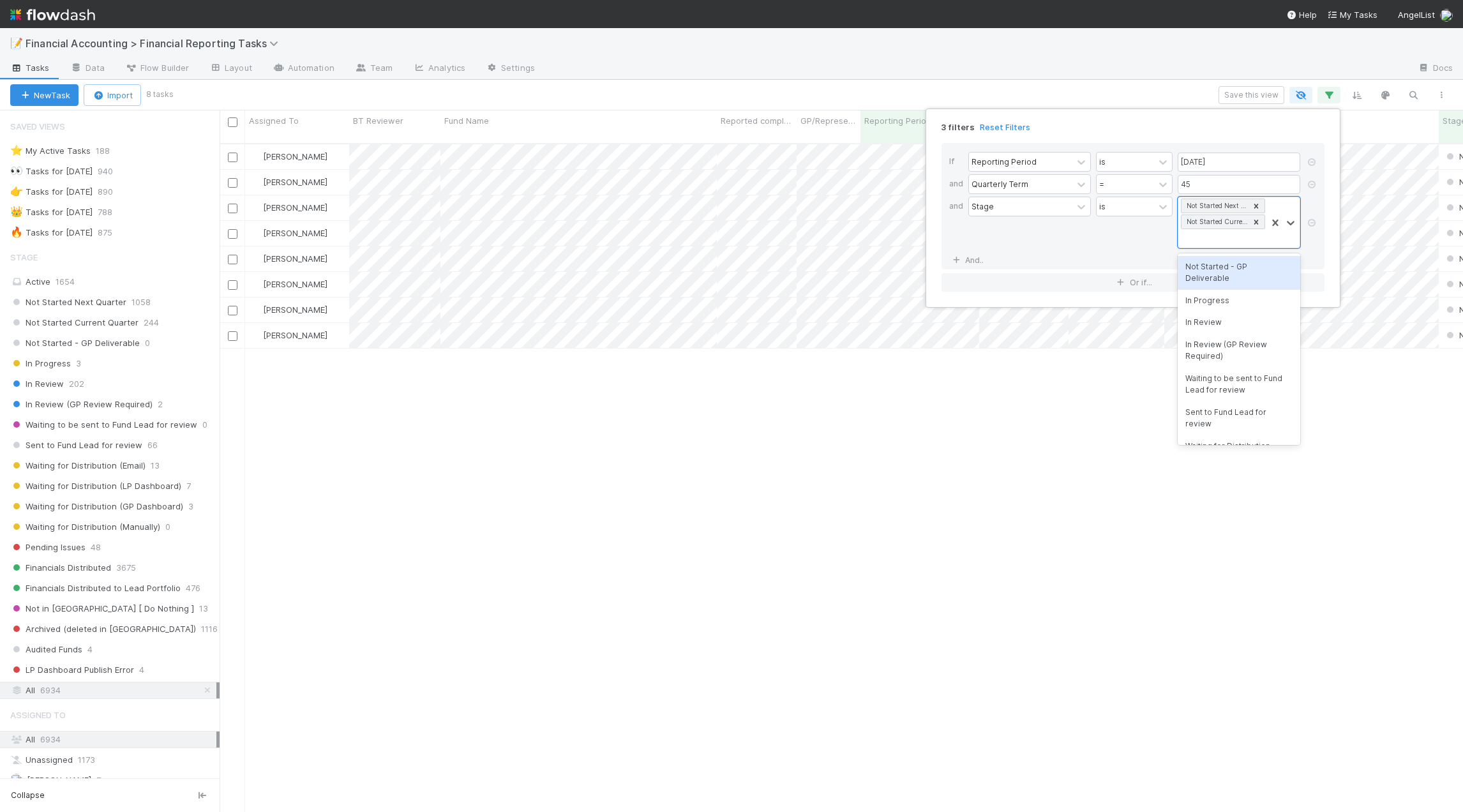
click at [1226, 276] on div "Not Started - GP Deliverable" at bounding box center [1238, 273] width 122 height 34
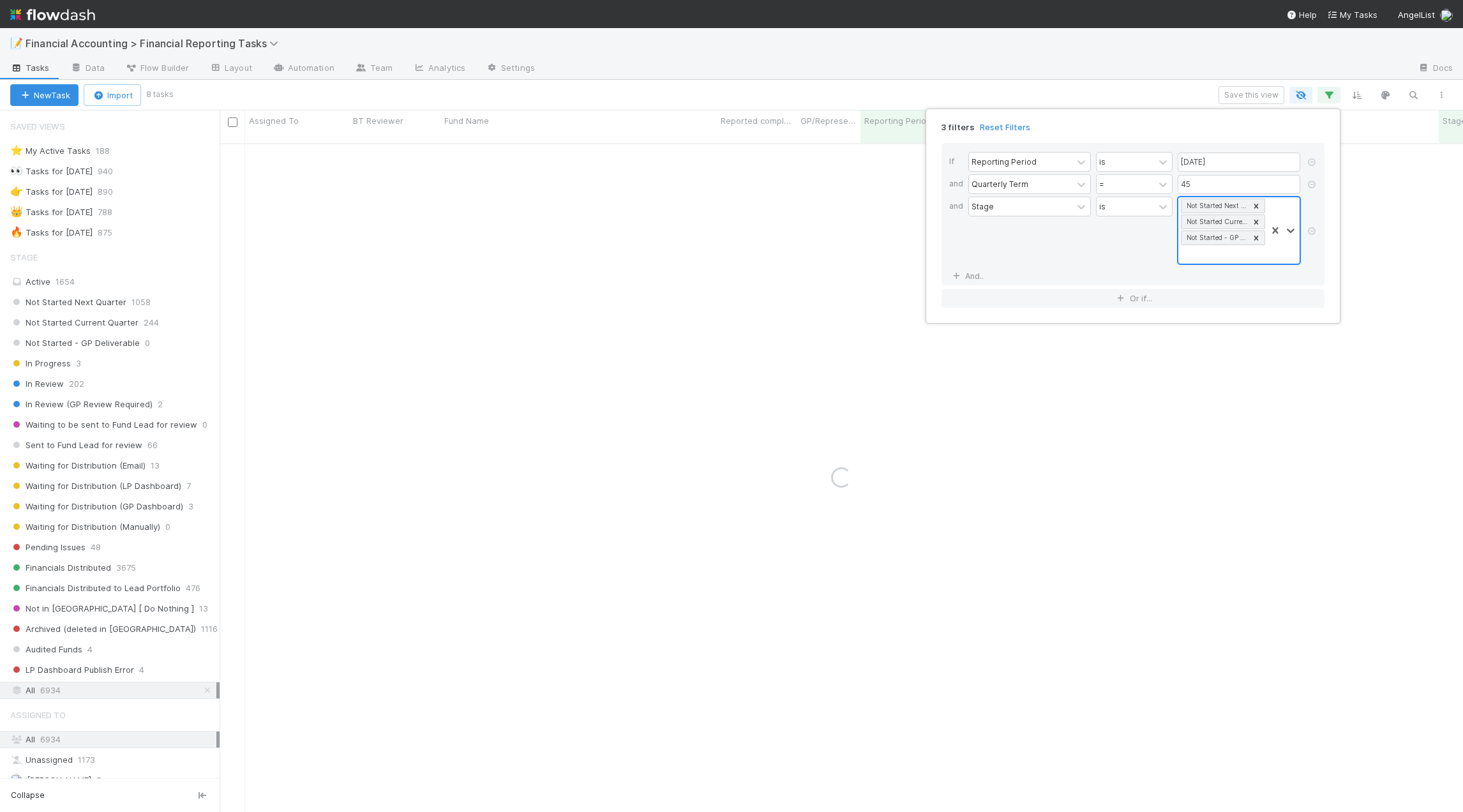
click at [1227, 251] on div "Not Started Next Quarter Not Started Current Quarter Not Started - GP Deliverab…" at bounding box center [1222, 231] width 88 height 66
click at [1221, 285] on div "In Progress" at bounding box center [1238, 283] width 122 height 22
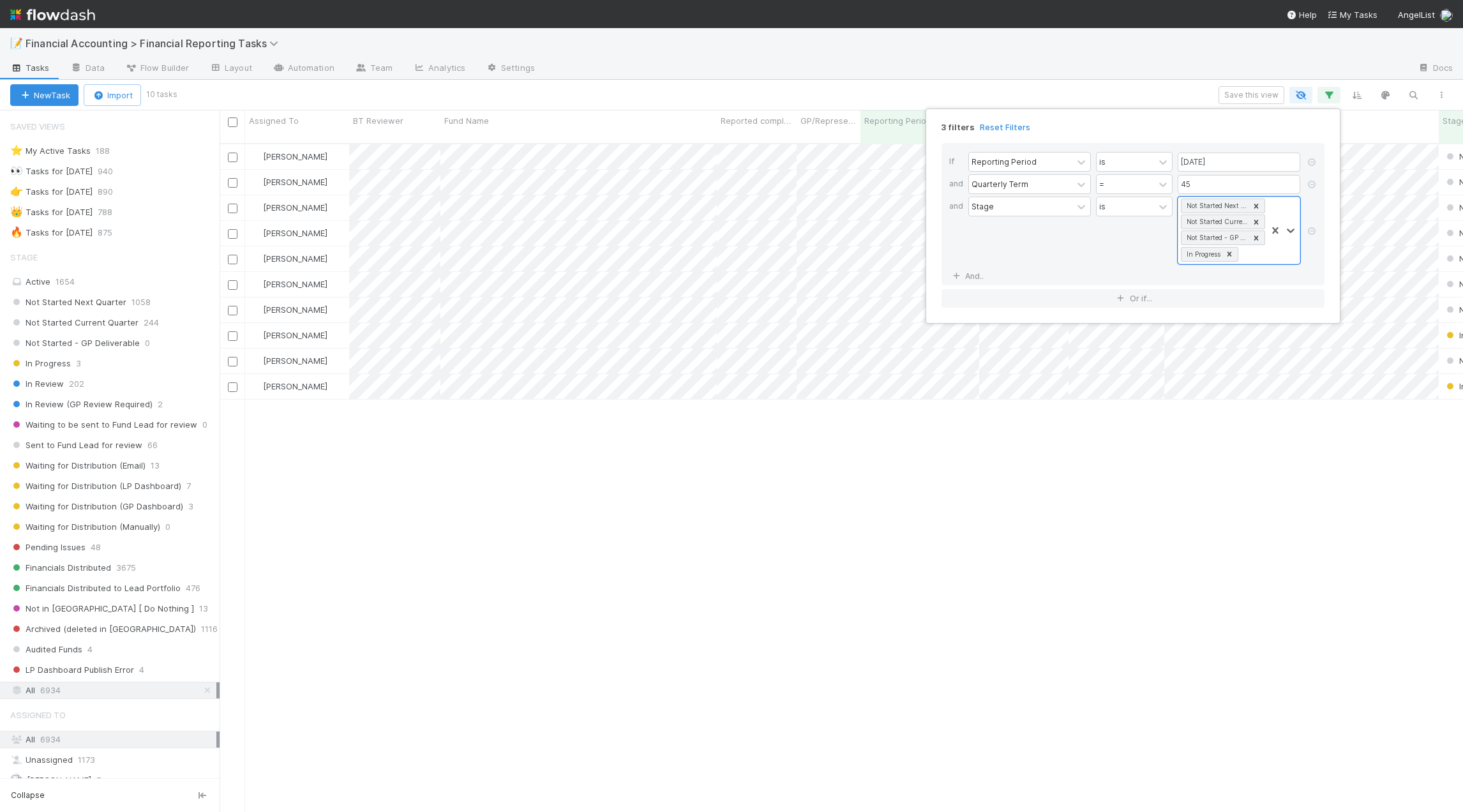
scroll to position [670, 1234]
click at [1027, 33] on div "3 filters Reset Filters If Reporting Period is [DATE] and Quarterly Term = 45 a…" at bounding box center [731, 406] width 1463 height 812
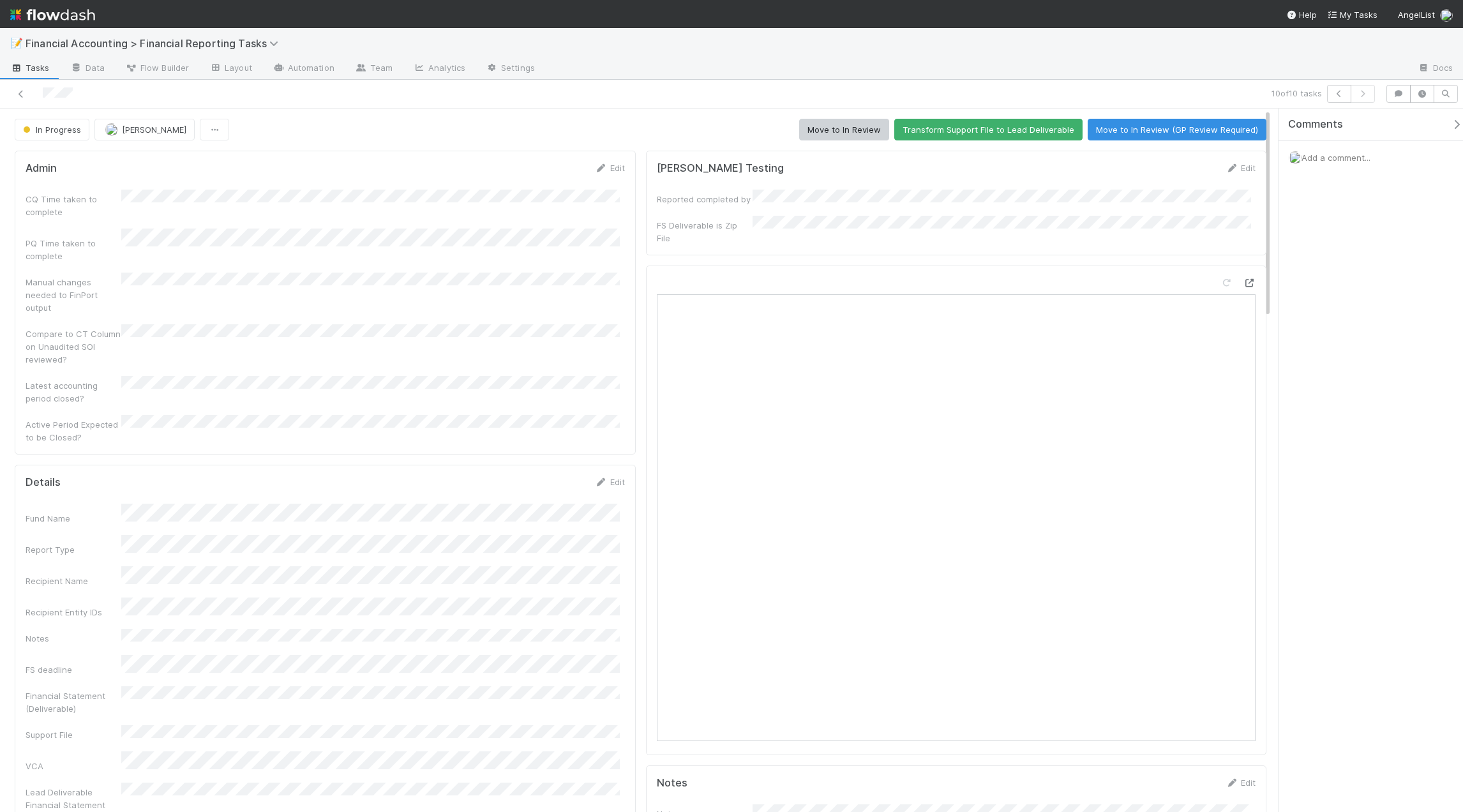
click at [1243, 278] on icon at bounding box center [1249, 283] width 13 height 8
